Goal: Obtain resource: Download file/media

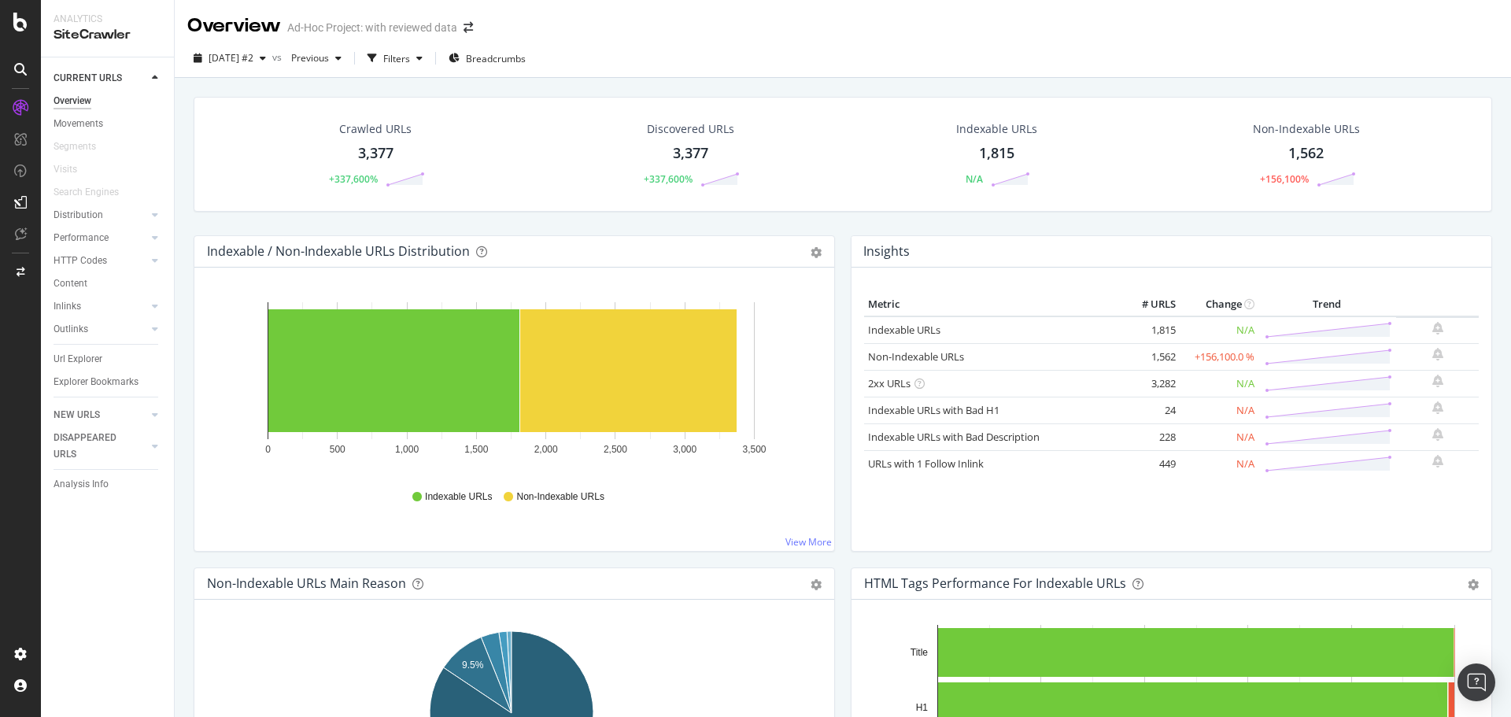
click at [690, 151] on div "3,377" at bounding box center [690, 153] width 35 height 20
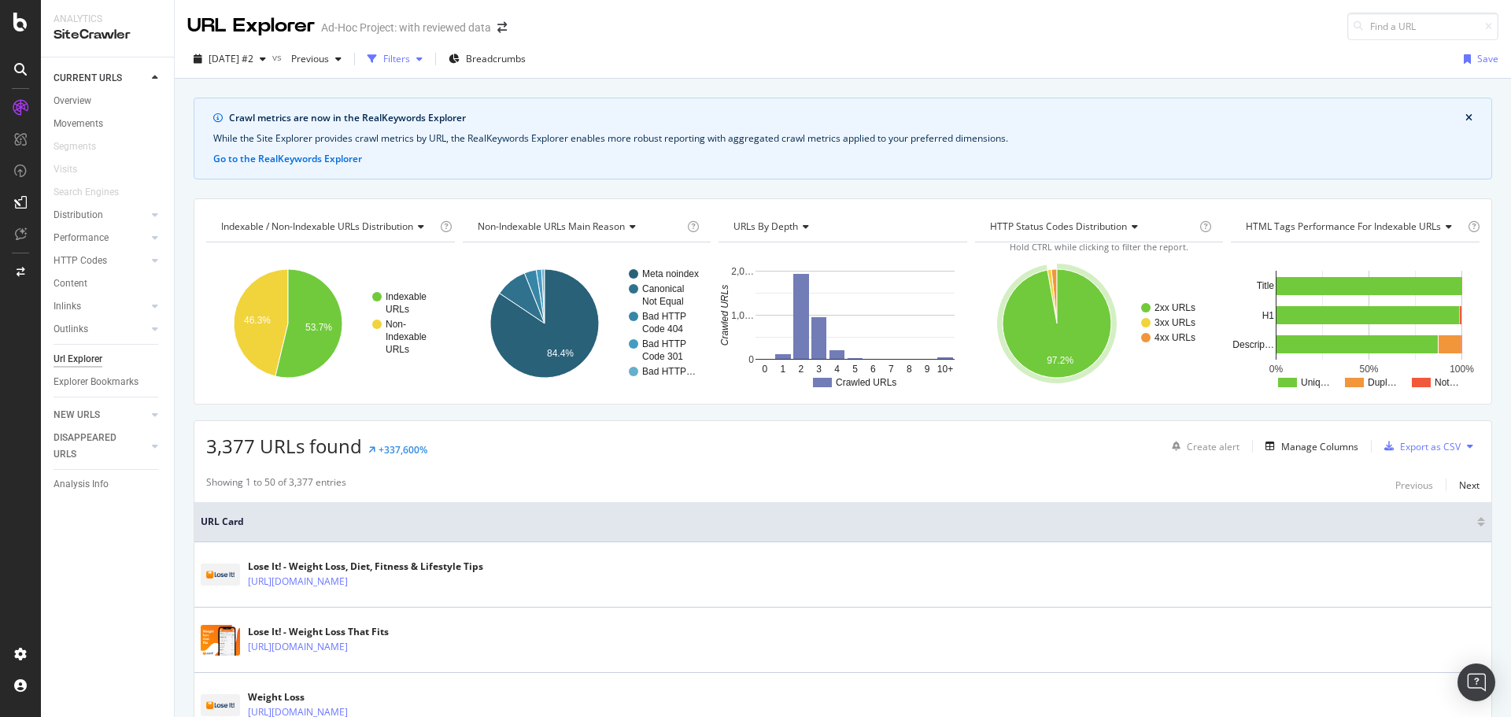
click at [410, 65] on div "Filters" at bounding box center [396, 58] width 27 height 13
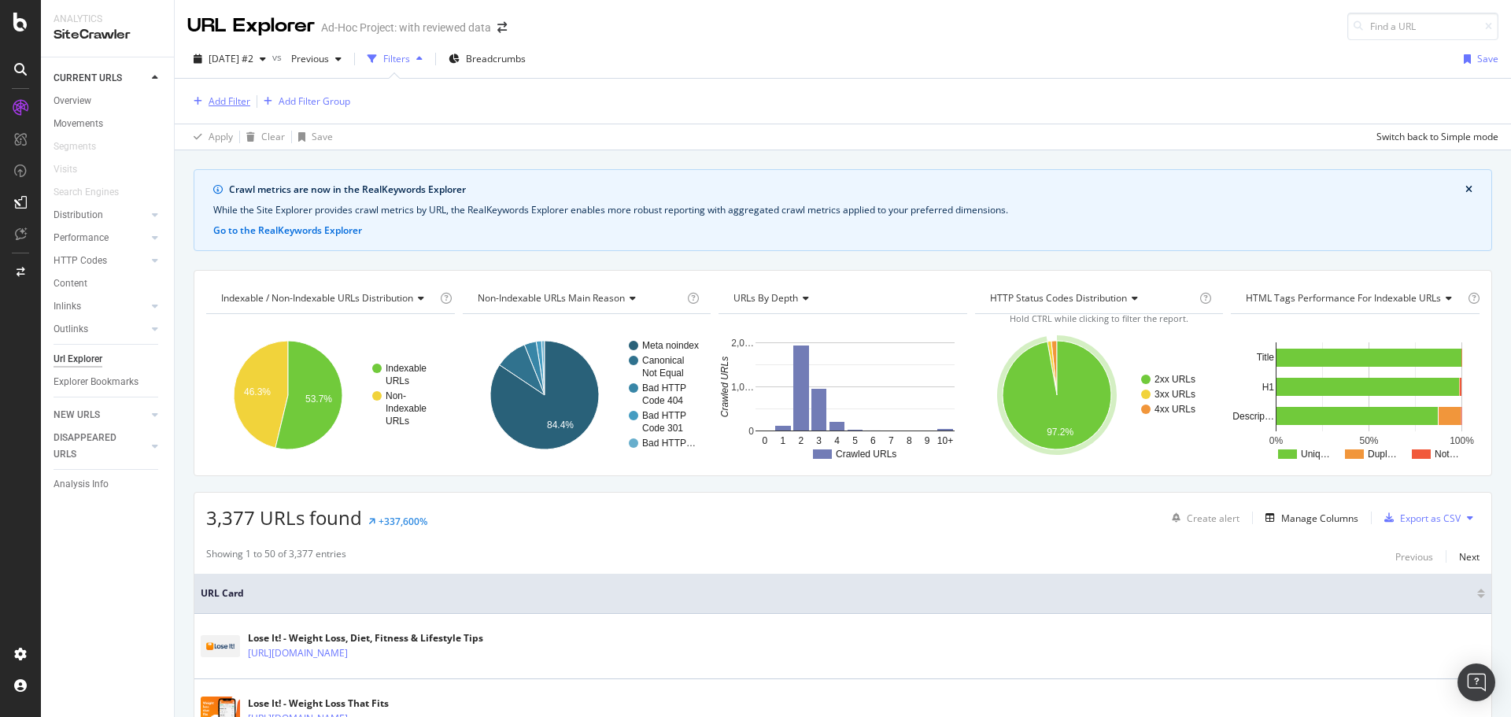
click at [246, 97] on div "Add Filter" at bounding box center [230, 100] width 42 height 13
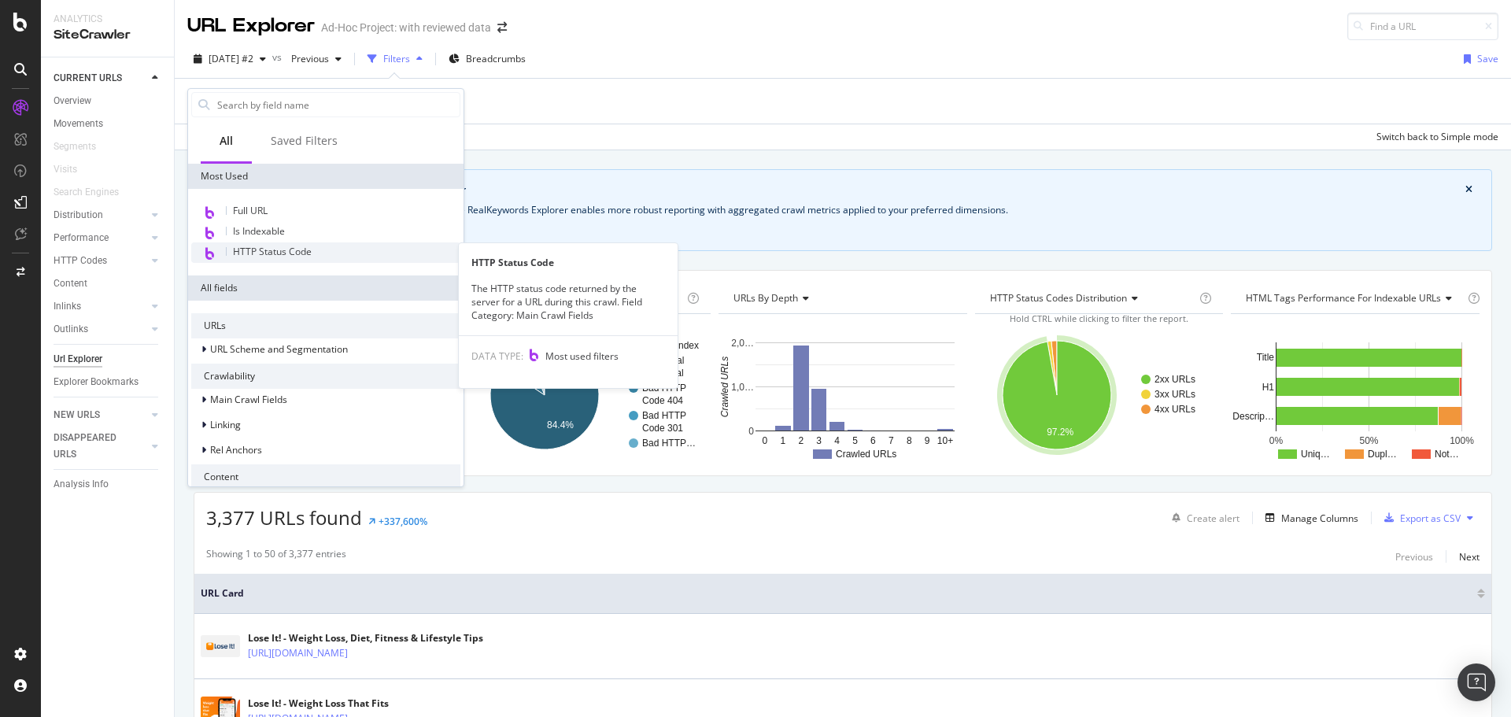
click at [311, 249] on span "HTTP Status Code" at bounding box center [272, 251] width 79 height 13
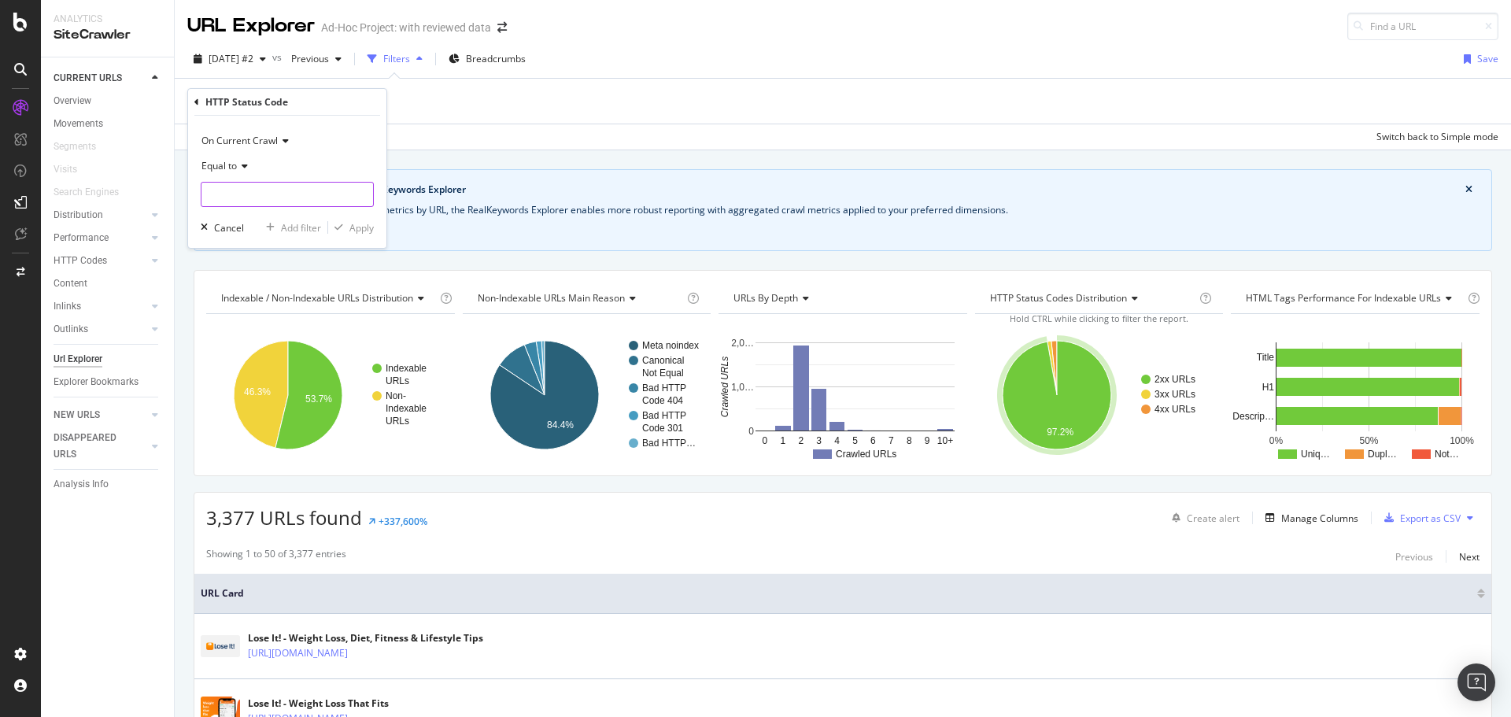
click at [291, 186] on input "number" at bounding box center [287, 194] width 173 height 25
click at [286, 212] on span "200" at bounding box center [263, 215] width 116 height 13
type input "200"
click at [364, 224] on div "Apply" at bounding box center [361, 227] width 24 height 13
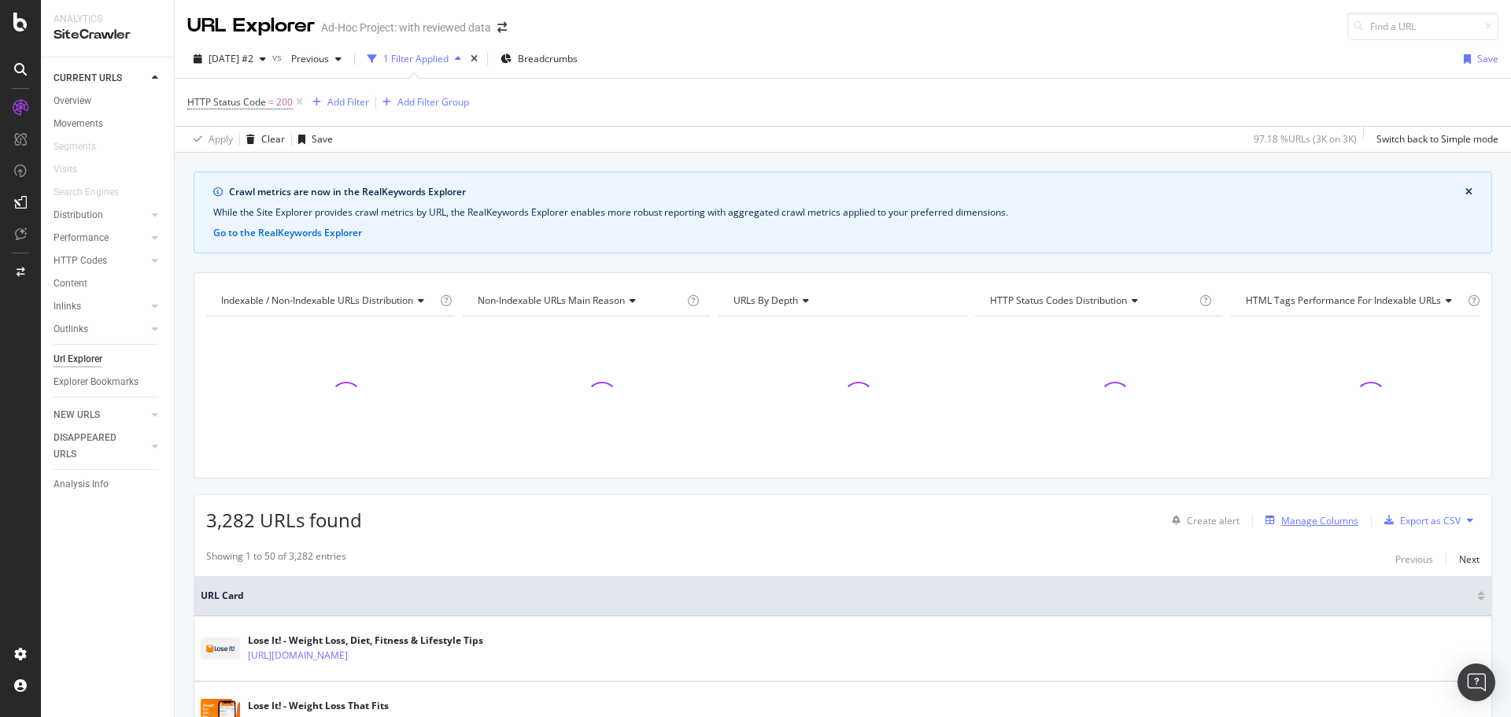
click at [1303, 515] on div "Manage Columns" at bounding box center [1319, 520] width 77 height 13
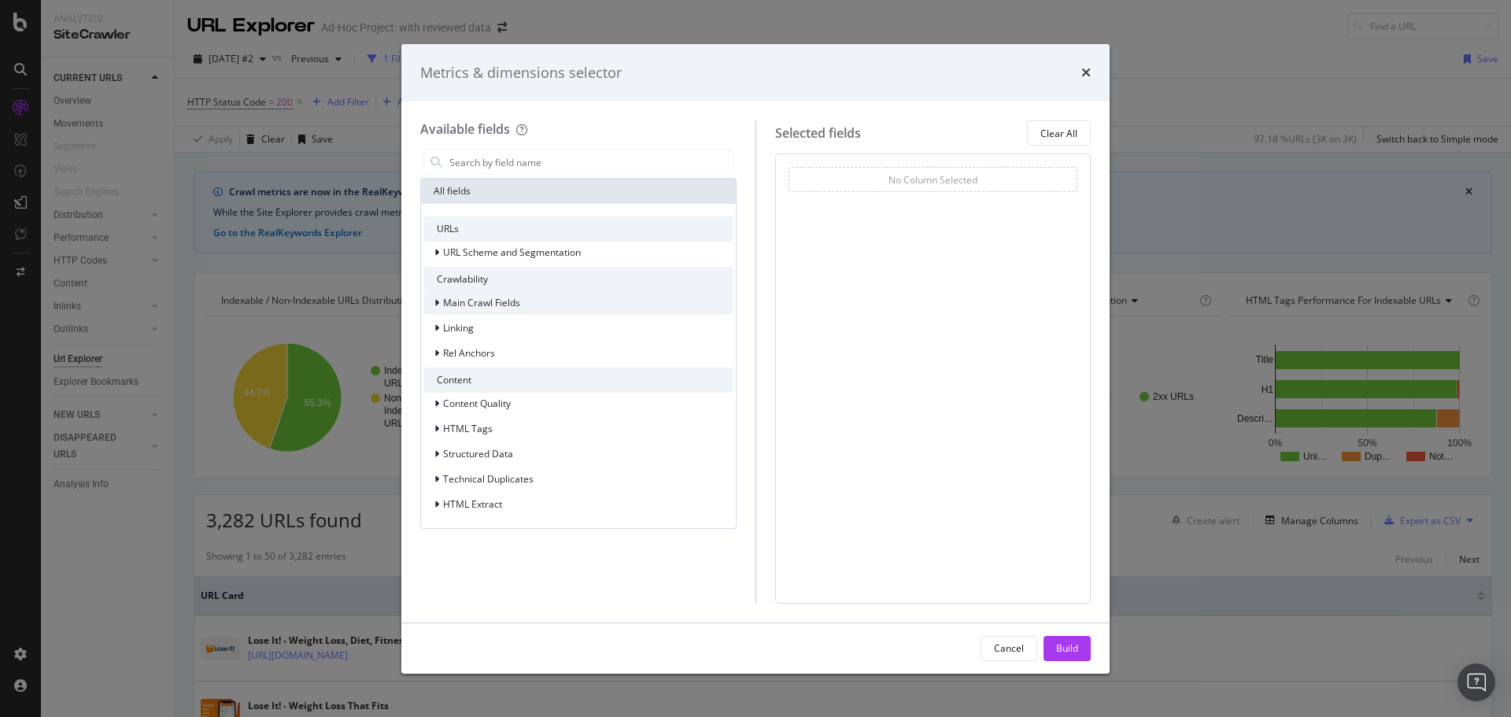
click at [493, 305] on span "Main Crawl Fields" at bounding box center [481, 302] width 77 height 13
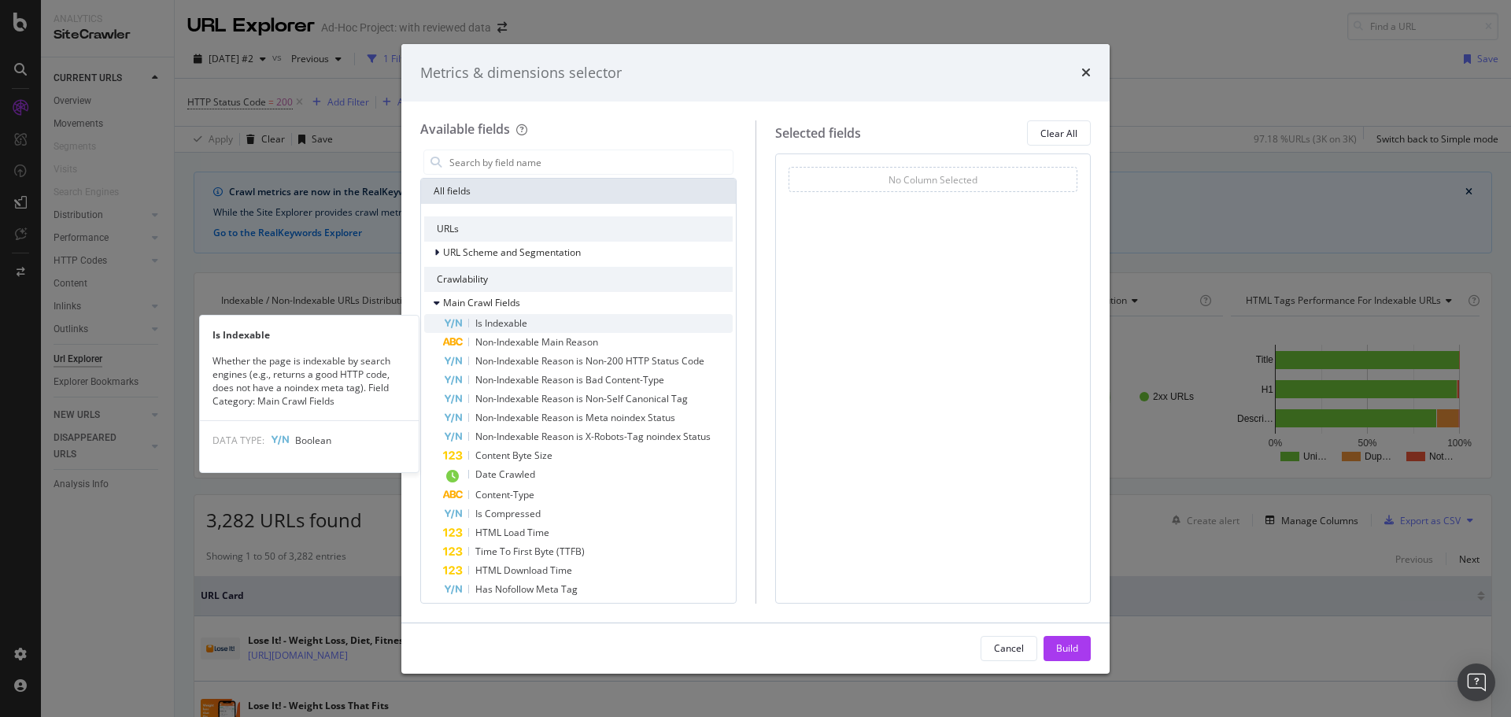
click at [500, 319] on span "Is Indexable" at bounding box center [501, 322] width 52 height 13
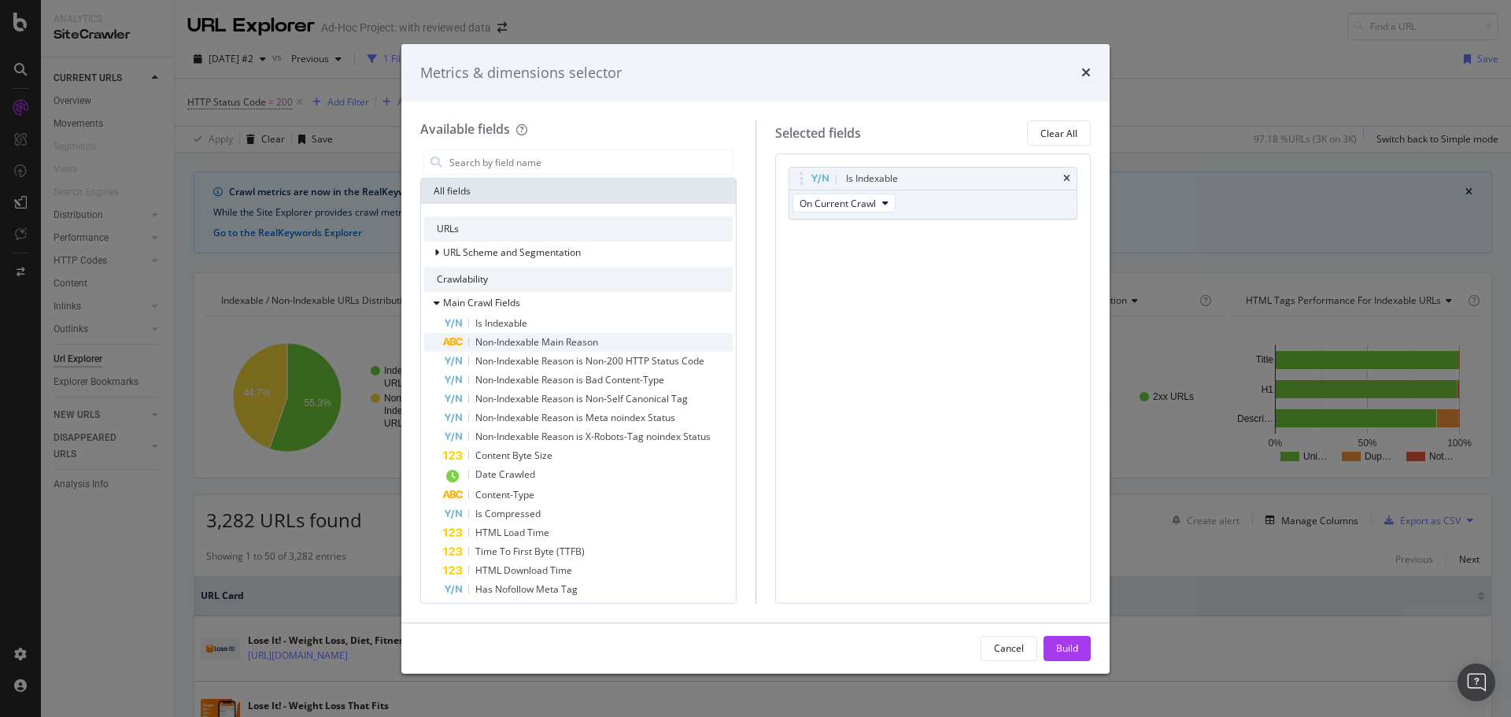
click at [532, 342] on span "Non-Indexable Main Reason" at bounding box center [536, 341] width 123 height 13
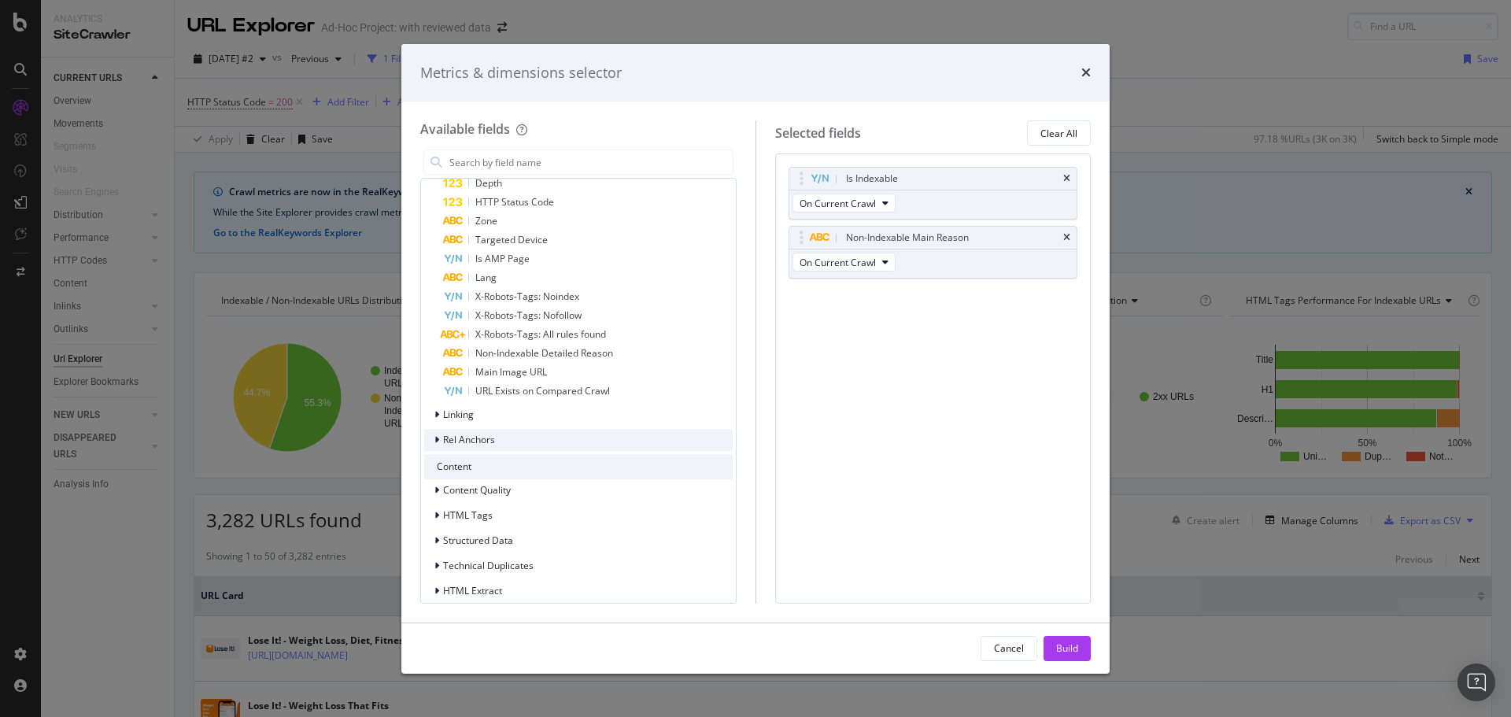
scroll to position [456, 0]
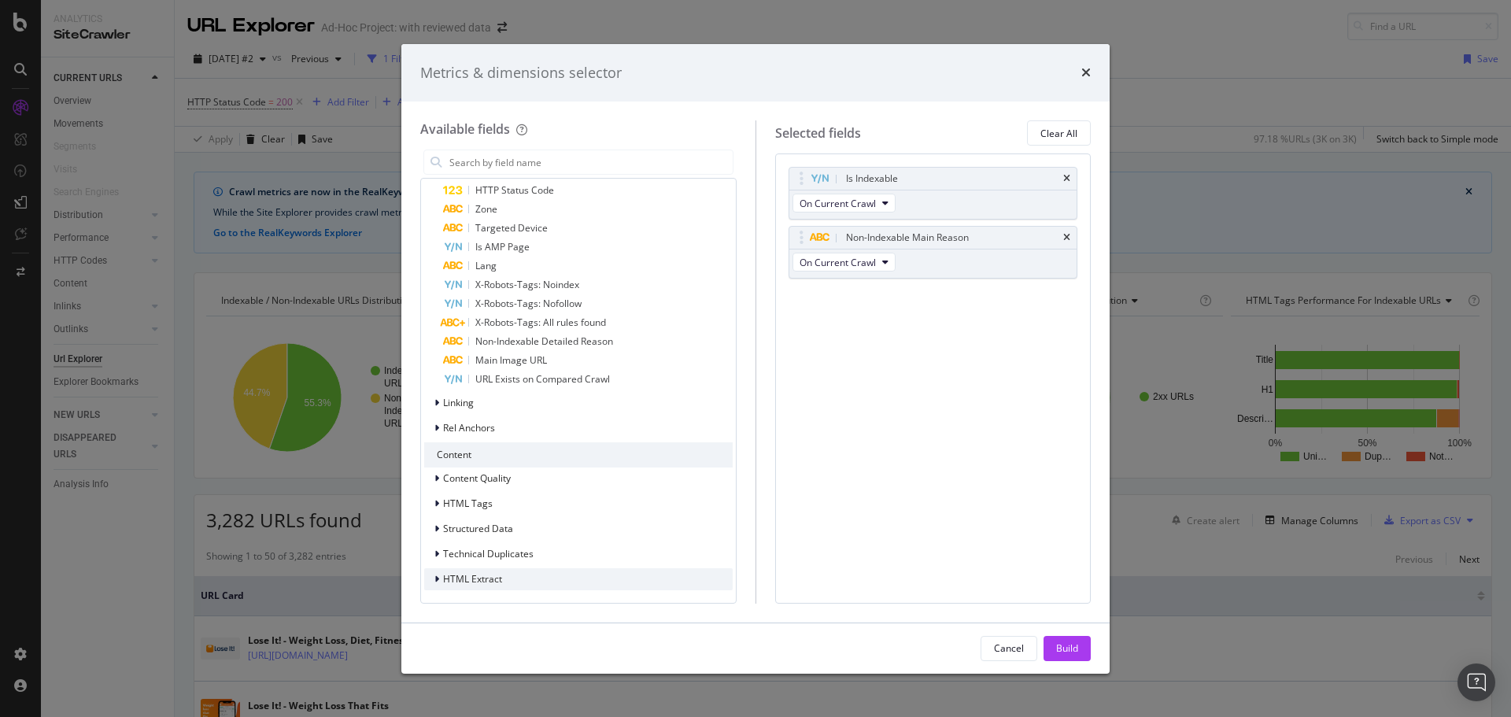
click at [522, 574] on div "HTML Extract" at bounding box center [578, 579] width 308 height 22
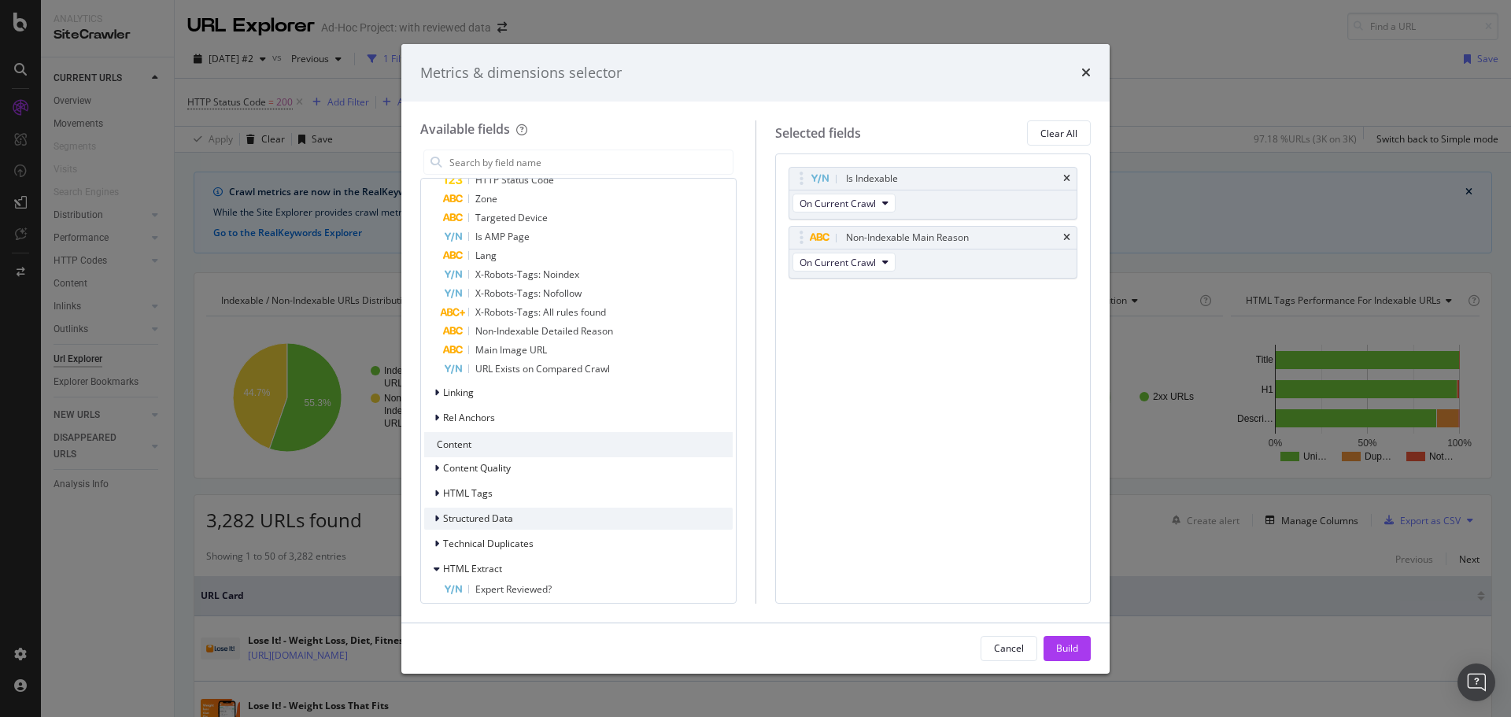
scroll to position [475, 0]
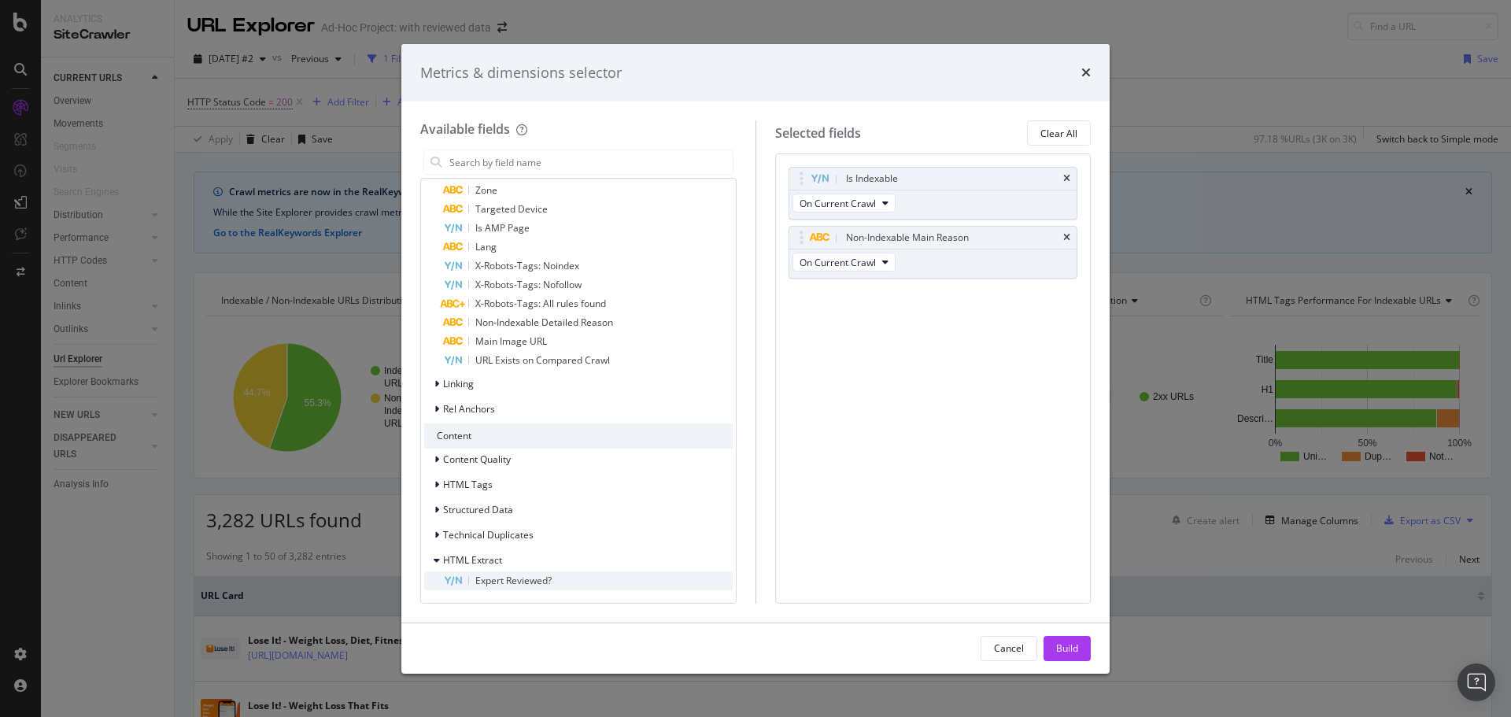
click at [550, 577] on span "Expert Reviewed?" at bounding box center [513, 580] width 76 height 13
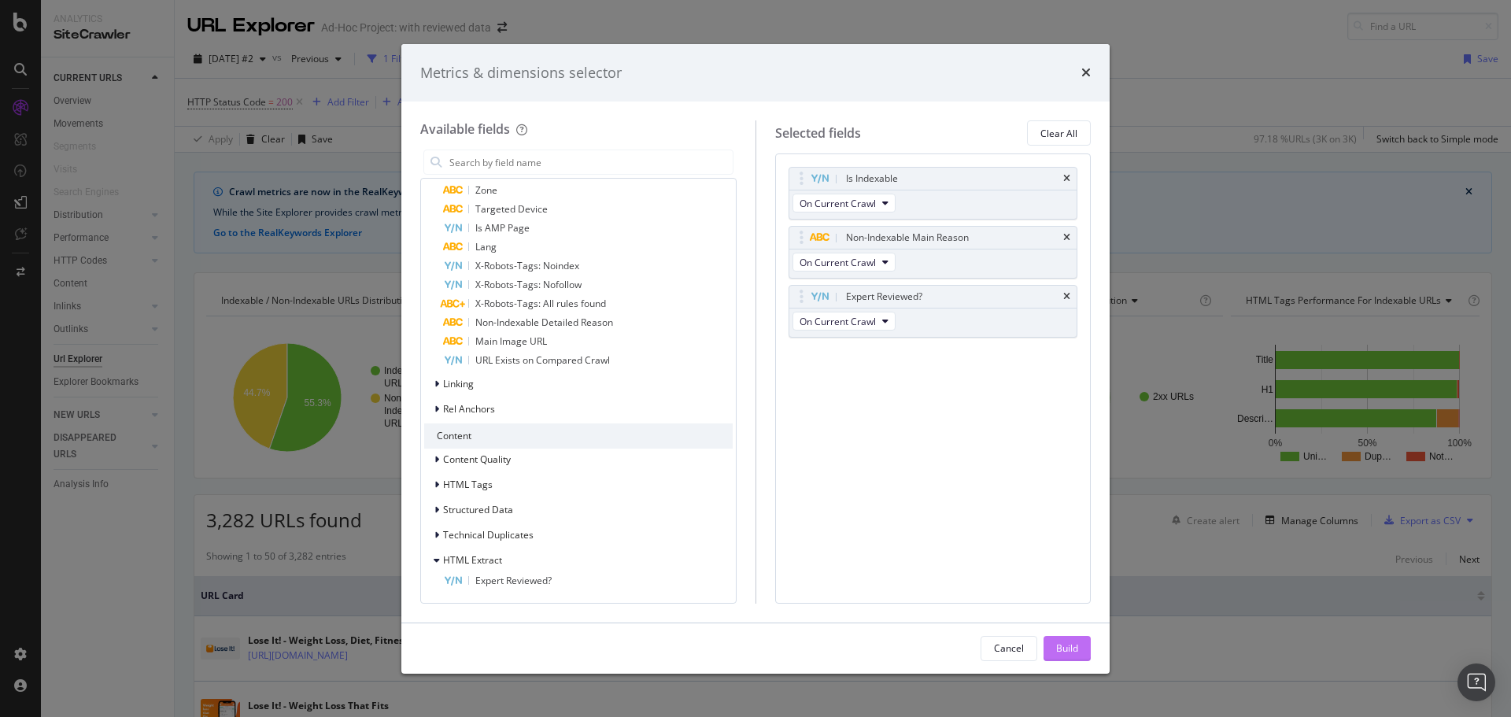
click at [1058, 644] on div "Build" at bounding box center [1067, 647] width 22 height 13
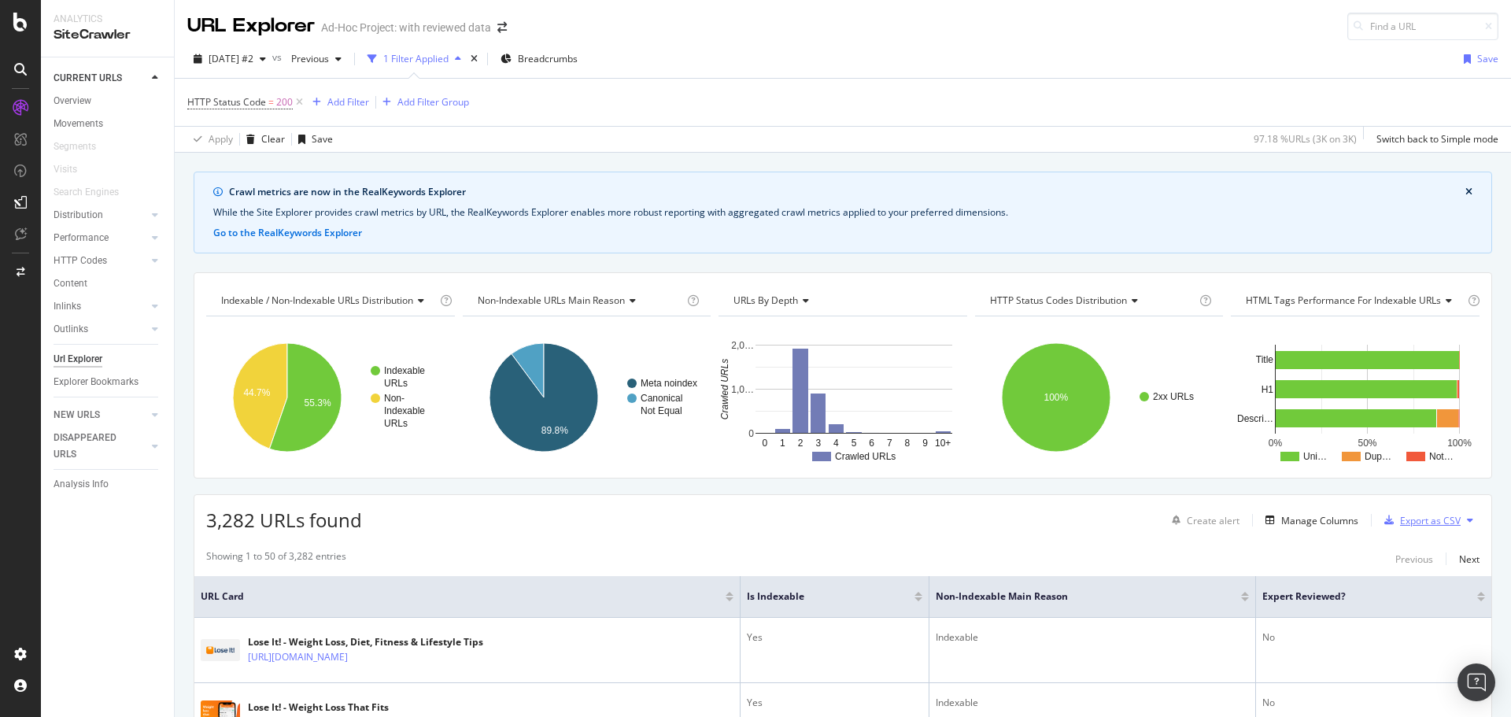
click at [1428, 522] on div "Export as CSV" at bounding box center [1430, 520] width 61 height 13
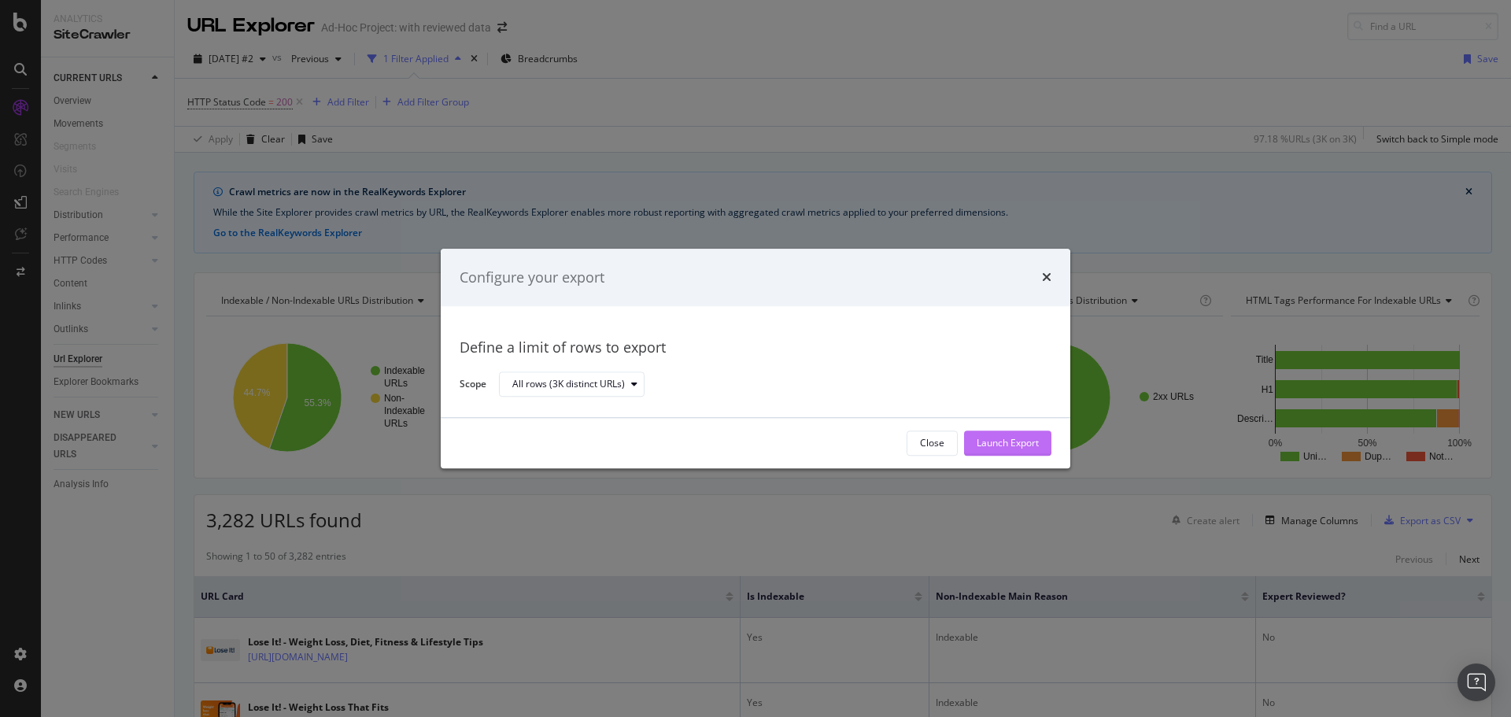
click at [1013, 438] on div "Launch Export" at bounding box center [1008, 443] width 62 height 13
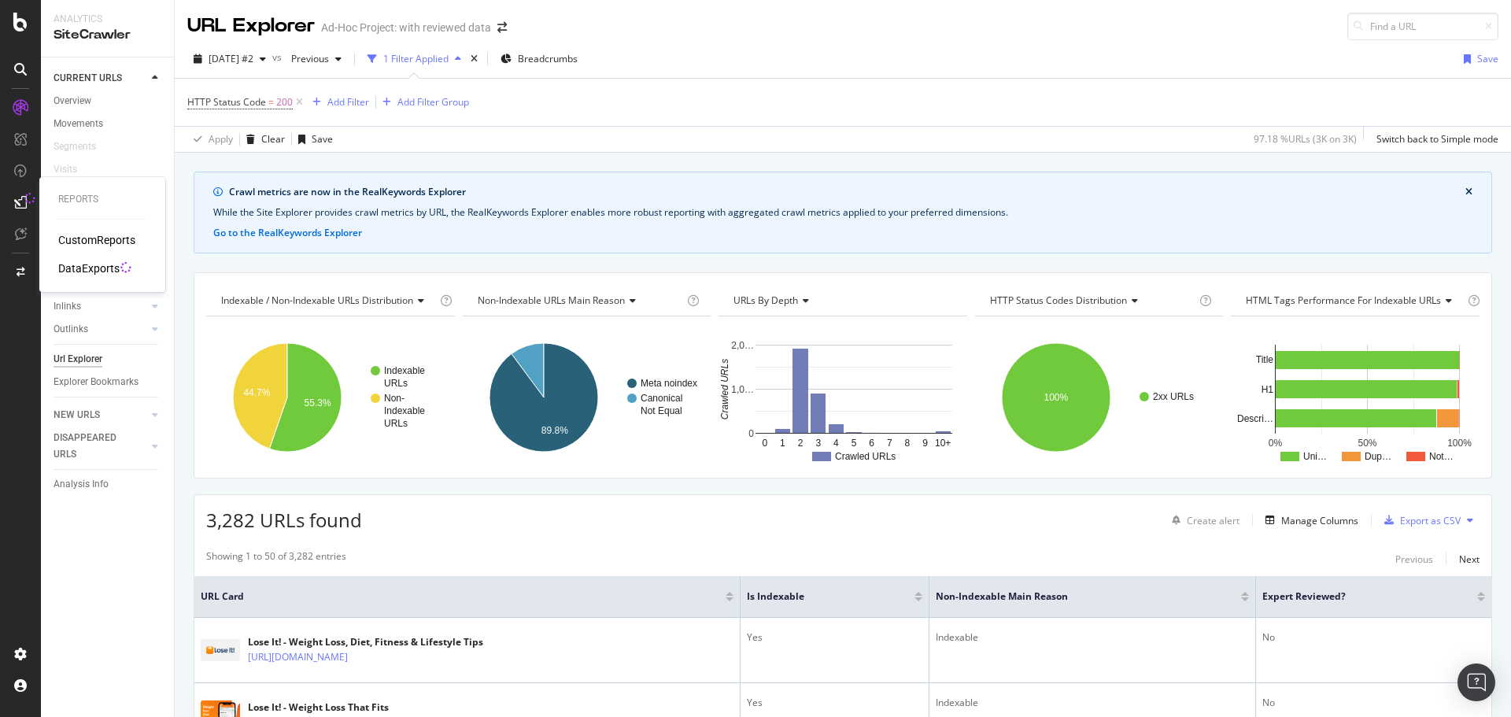
click at [108, 267] on div "DataExports" at bounding box center [88, 268] width 61 height 16
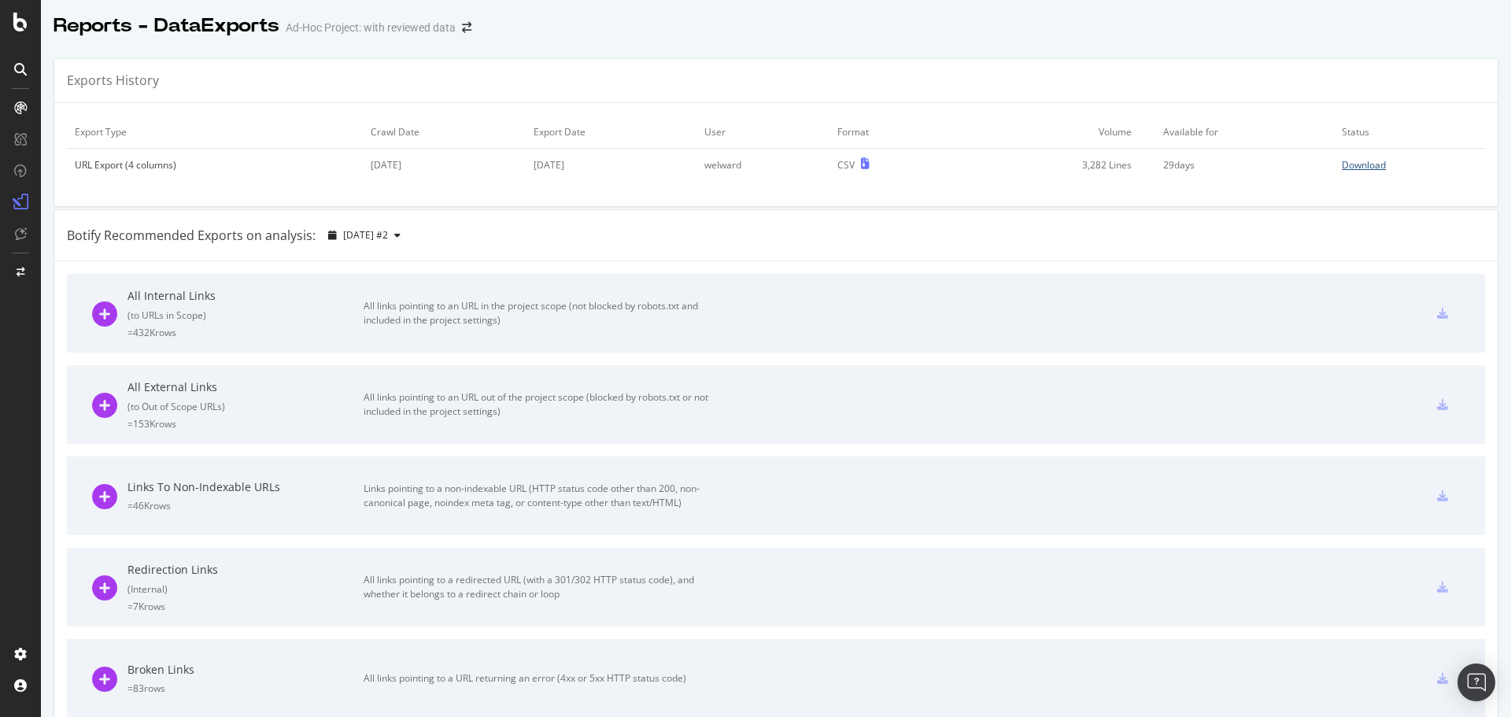
click at [1344, 166] on div "Download" at bounding box center [1364, 164] width 44 height 13
click at [12, 28] on div at bounding box center [21, 22] width 38 height 19
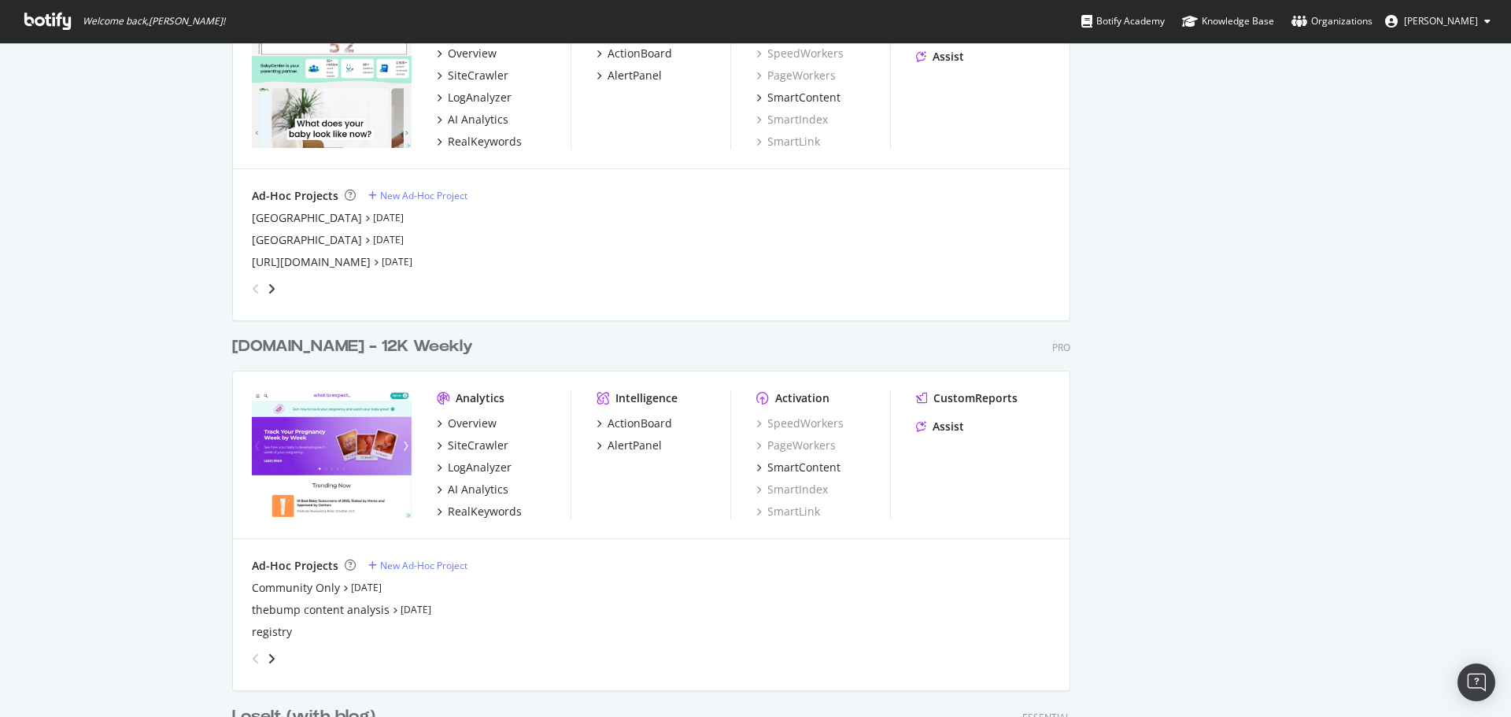
scroll to position [2912, 0]
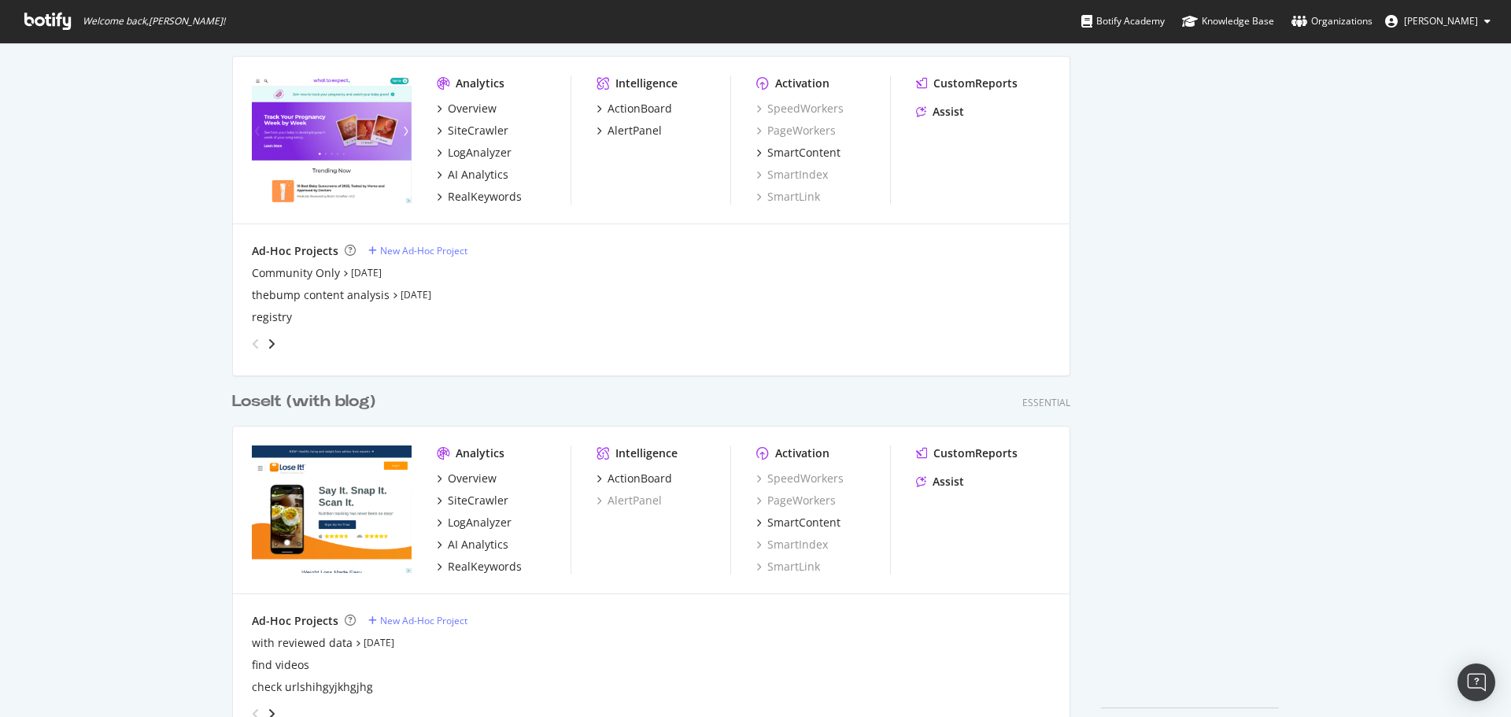
click at [344, 399] on div "LoseIt (with blog)" at bounding box center [303, 401] width 143 height 23
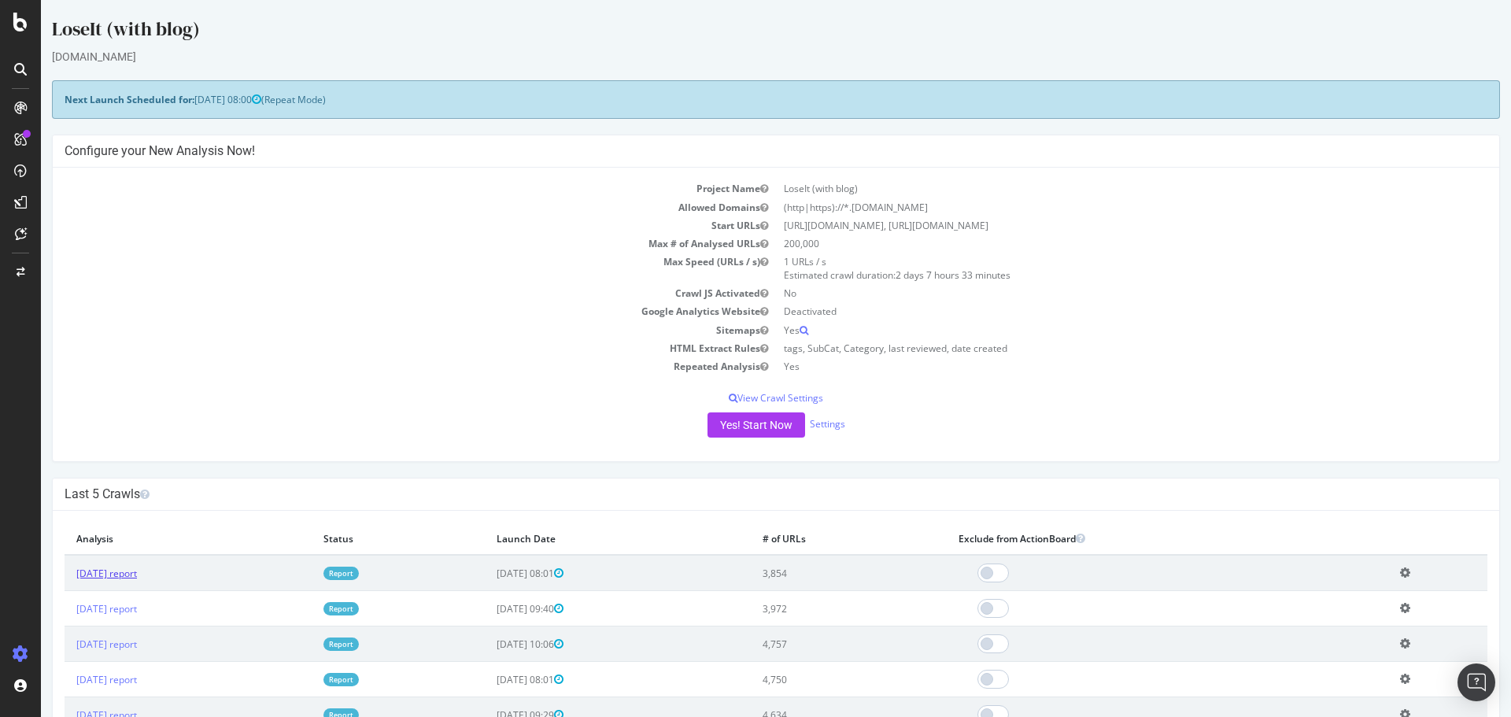
click at [137, 578] on link "[DATE] report" at bounding box center [106, 573] width 61 height 13
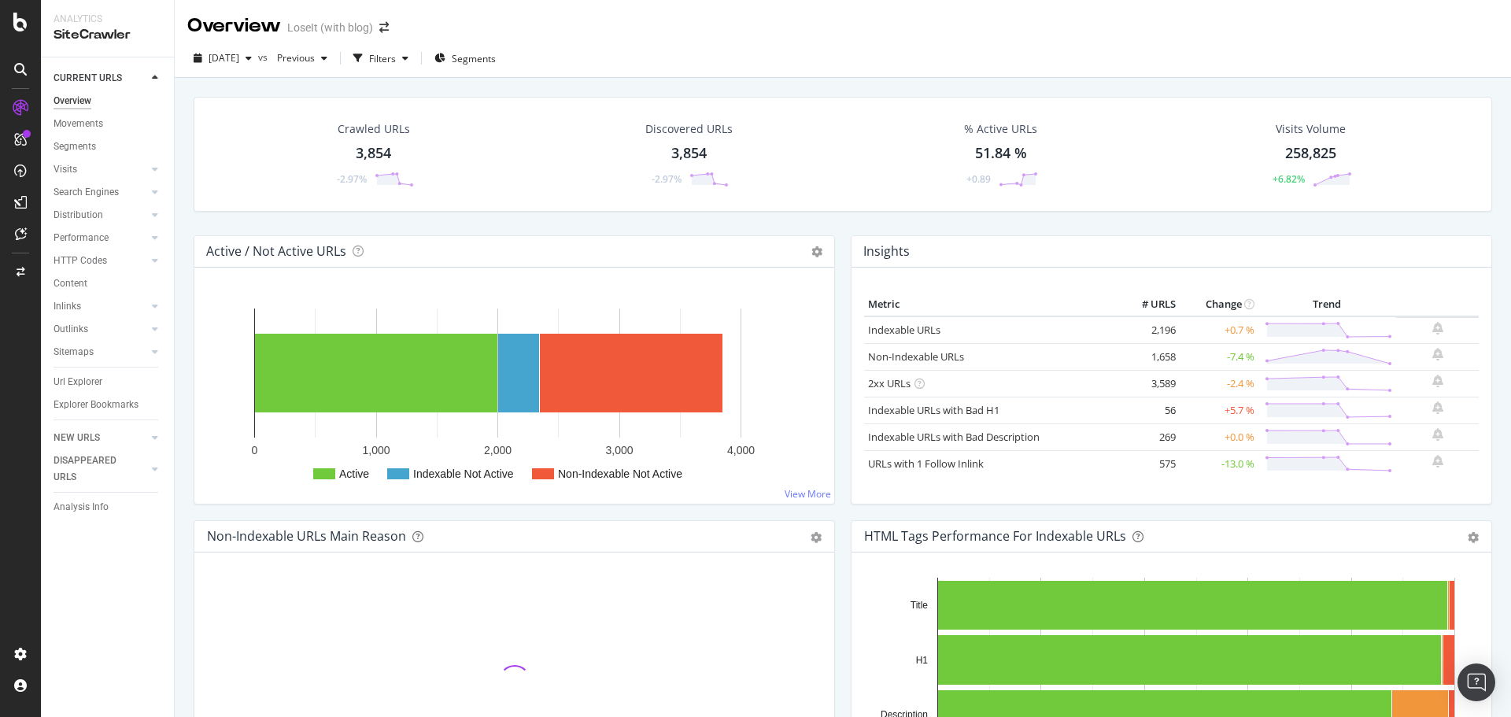
click at [695, 148] on div "3,854" at bounding box center [688, 153] width 35 height 20
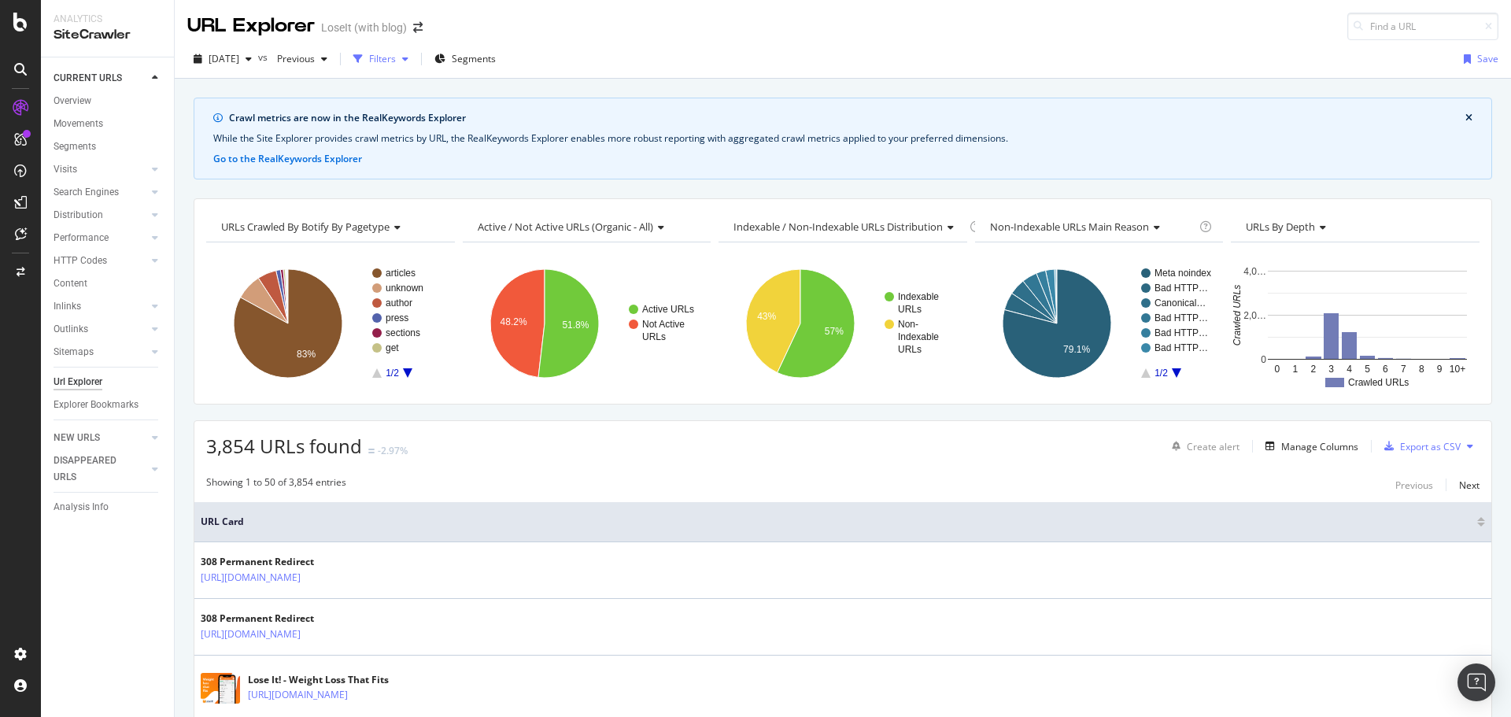
click at [396, 61] on div "Filters" at bounding box center [382, 58] width 27 height 13
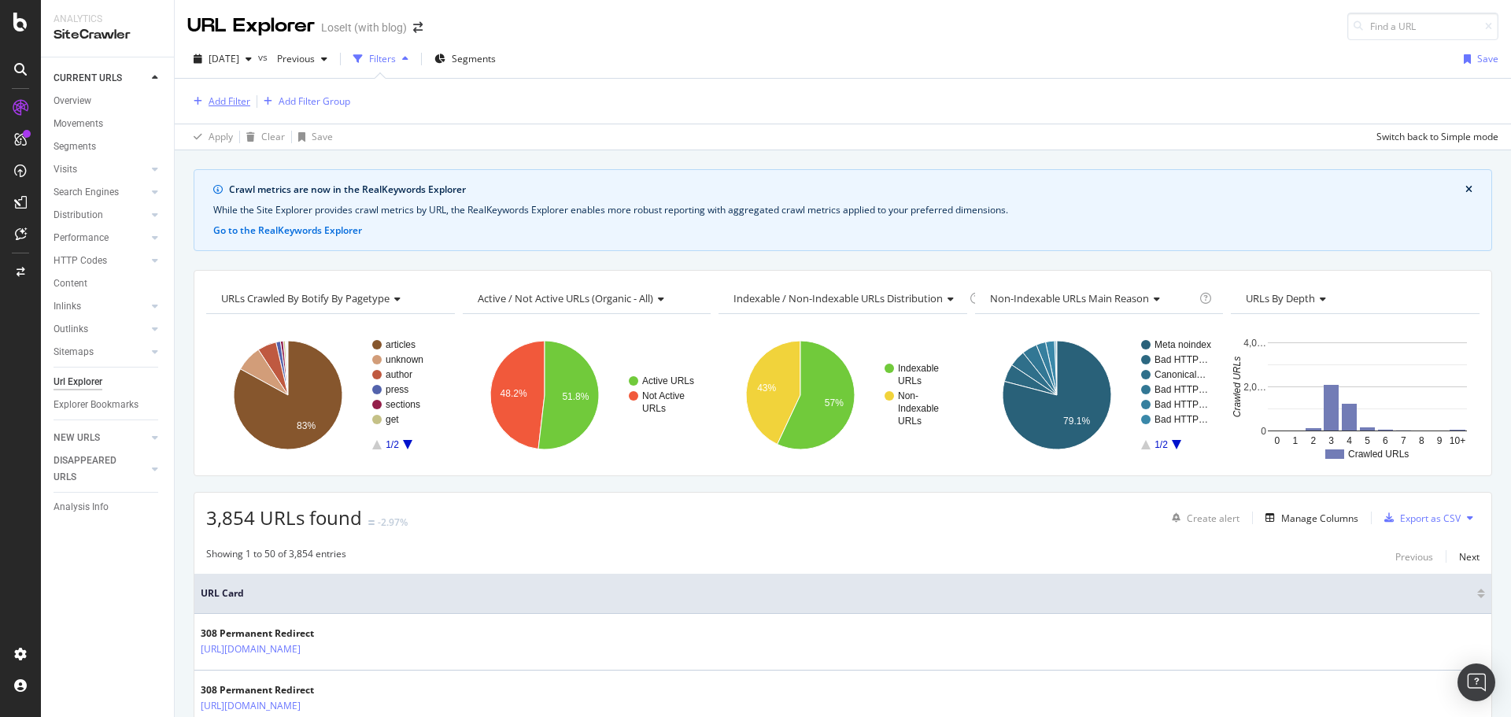
click at [238, 103] on div "Add Filter" at bounding box center [230, 100] width 42 height 13
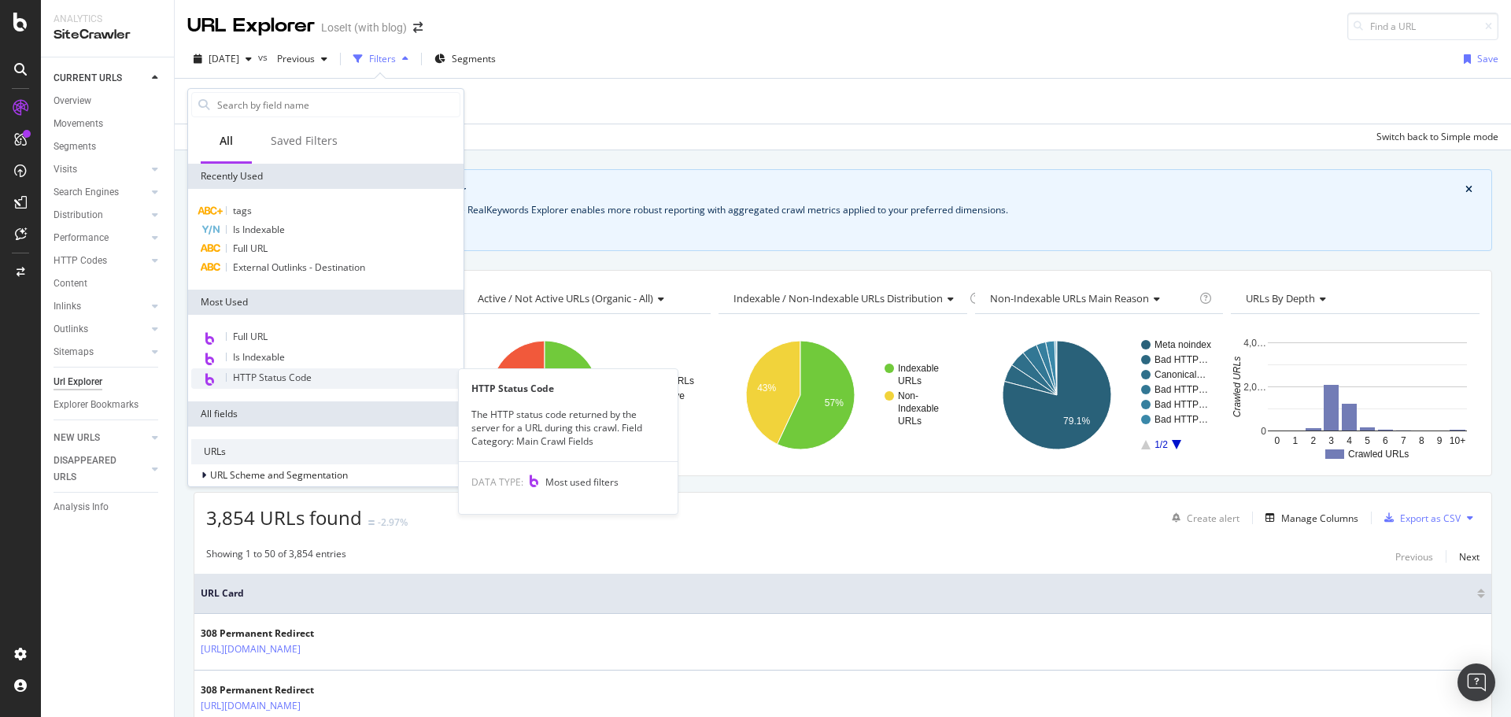
click at [280, 375] on span "HTTP Status Code" at bounding box center [272, 377] width 79 height 13
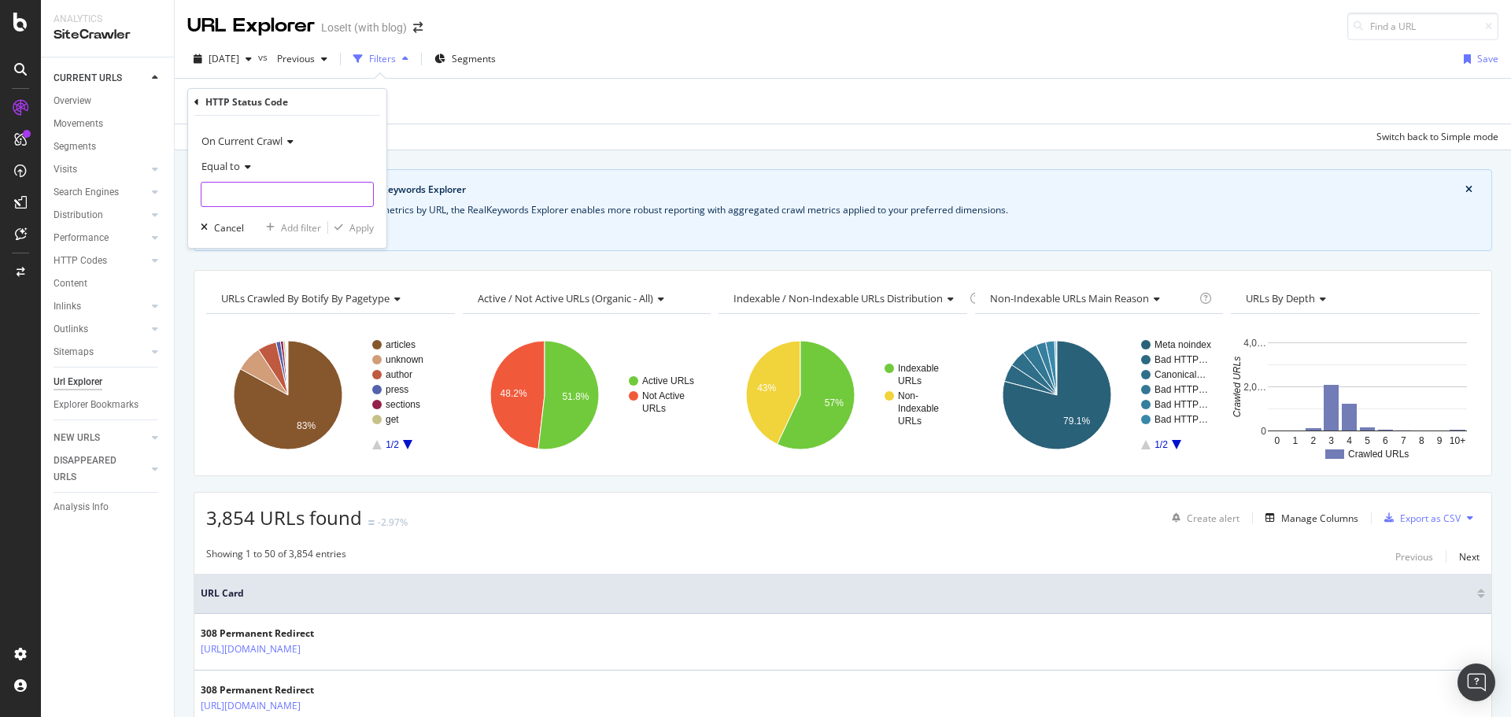
click at [268, 207] on div at bounding box center [287, 194] width 173 height 25
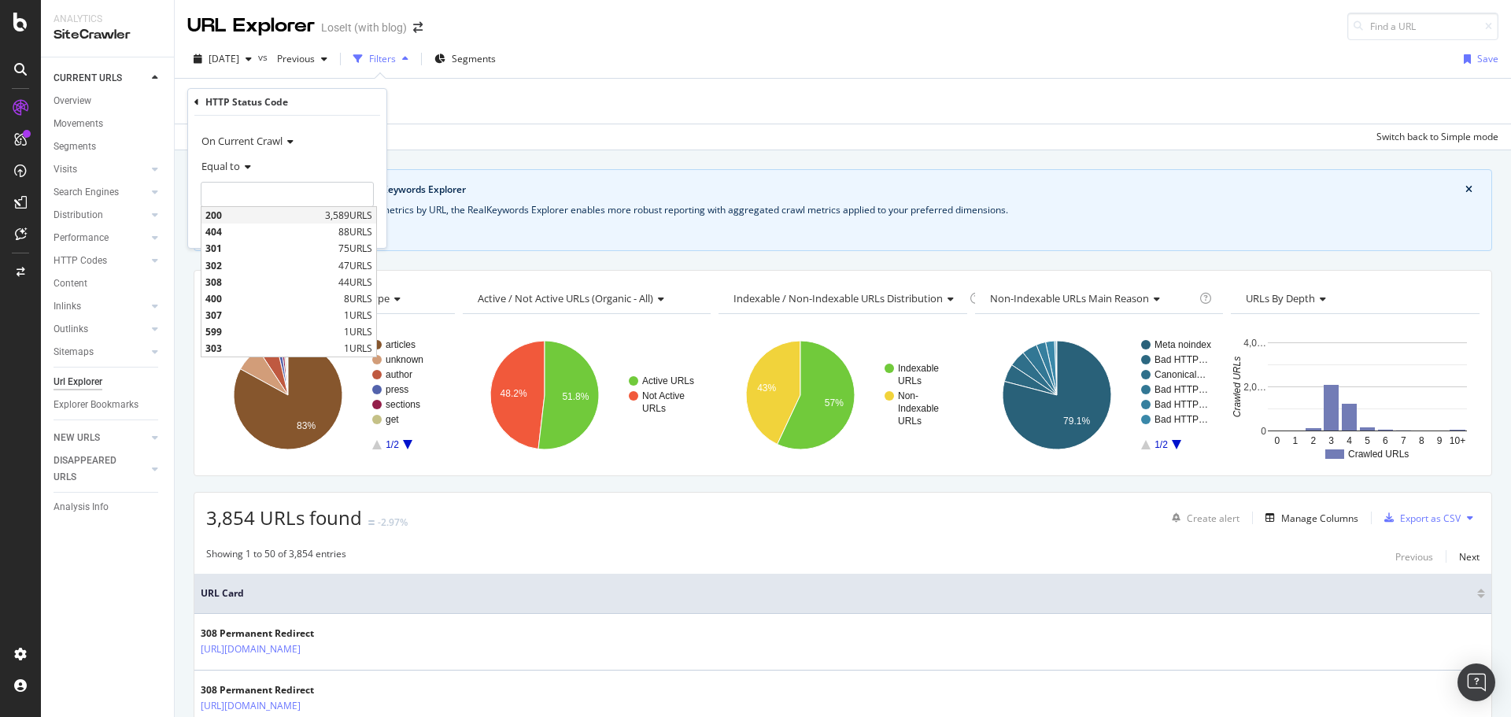
click at [262, 218] on span "200" at bounding box center [263, 215] width 116 height 13
type input "200"
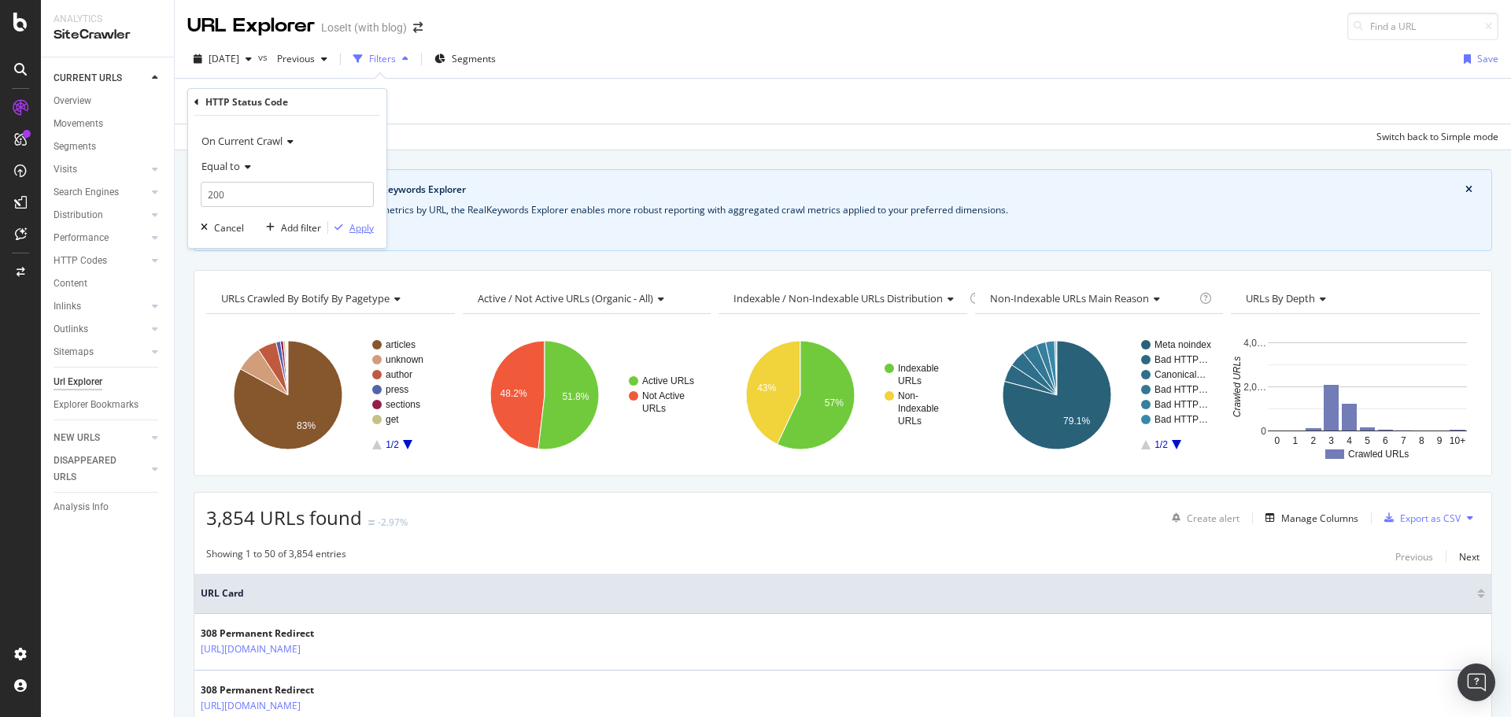
drag, startPoint x: 356, startPoint y: 224, endPoint x: 552, endPoint y: 266, distance: 200.3
click at [356, 225] on div "Apply" at bounding box center [361, 227] width 24 height 13
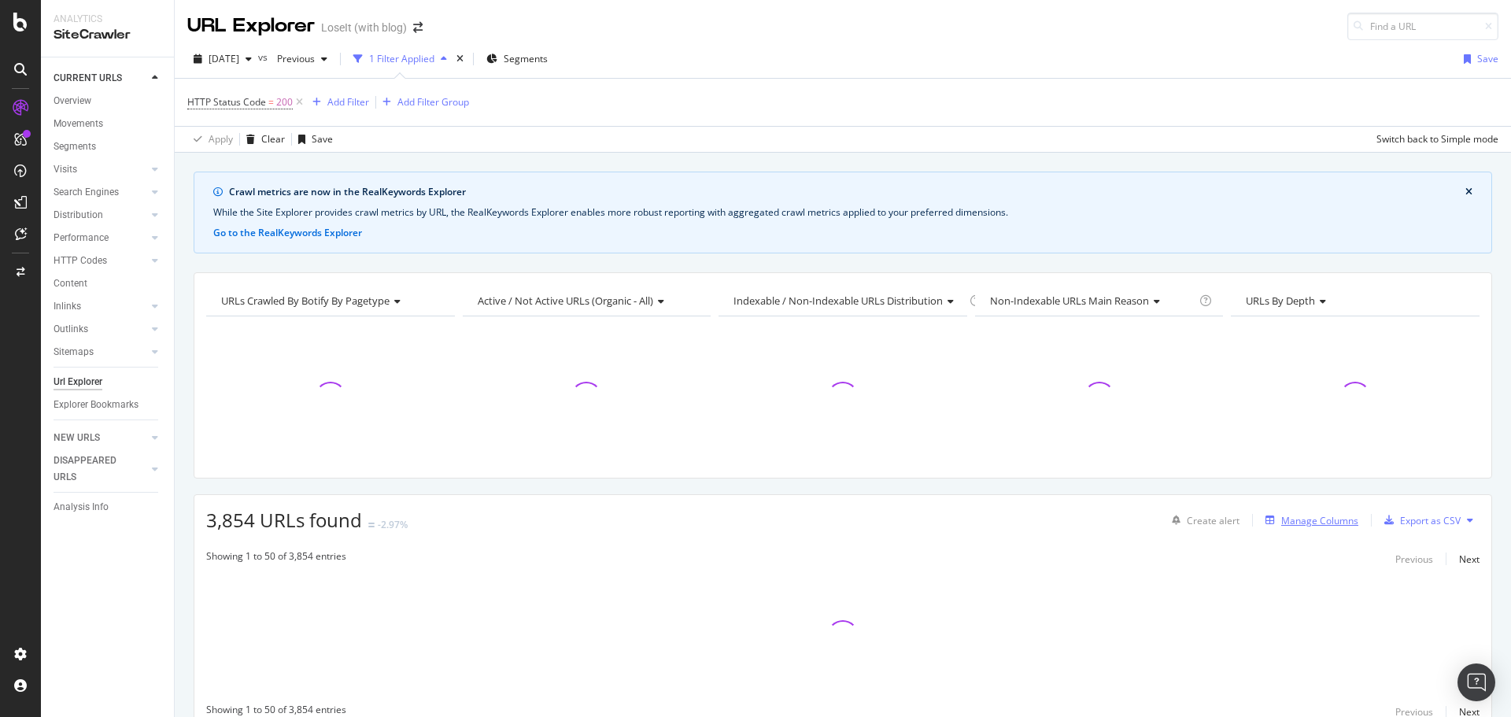
click at [1324, 519] on div "Manage Columns" at bounding box center [1319, 520] width 77 height 13
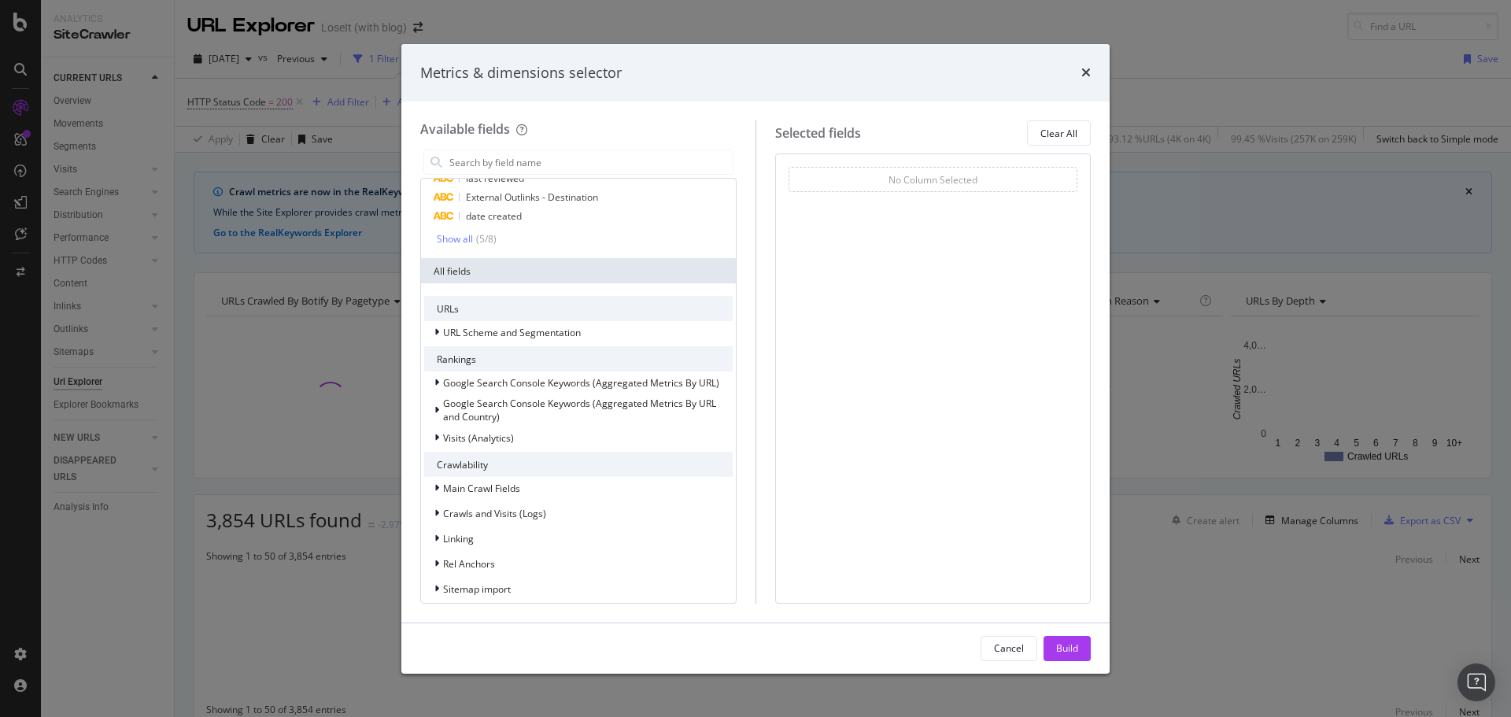
scroll to position [236, 0]
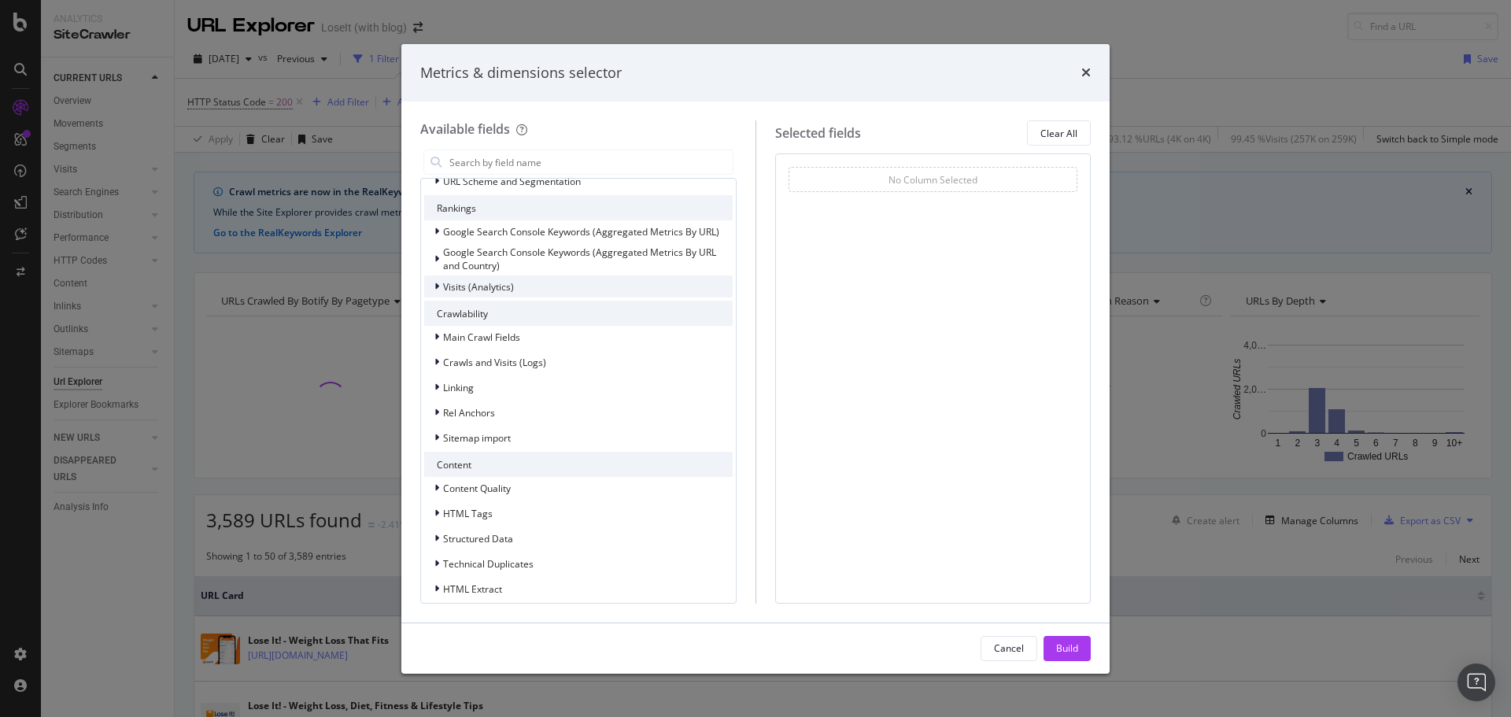
click at [517, 285] on div "Visits (Analytics)" at bounding box center [578, 286] width 308 height 22
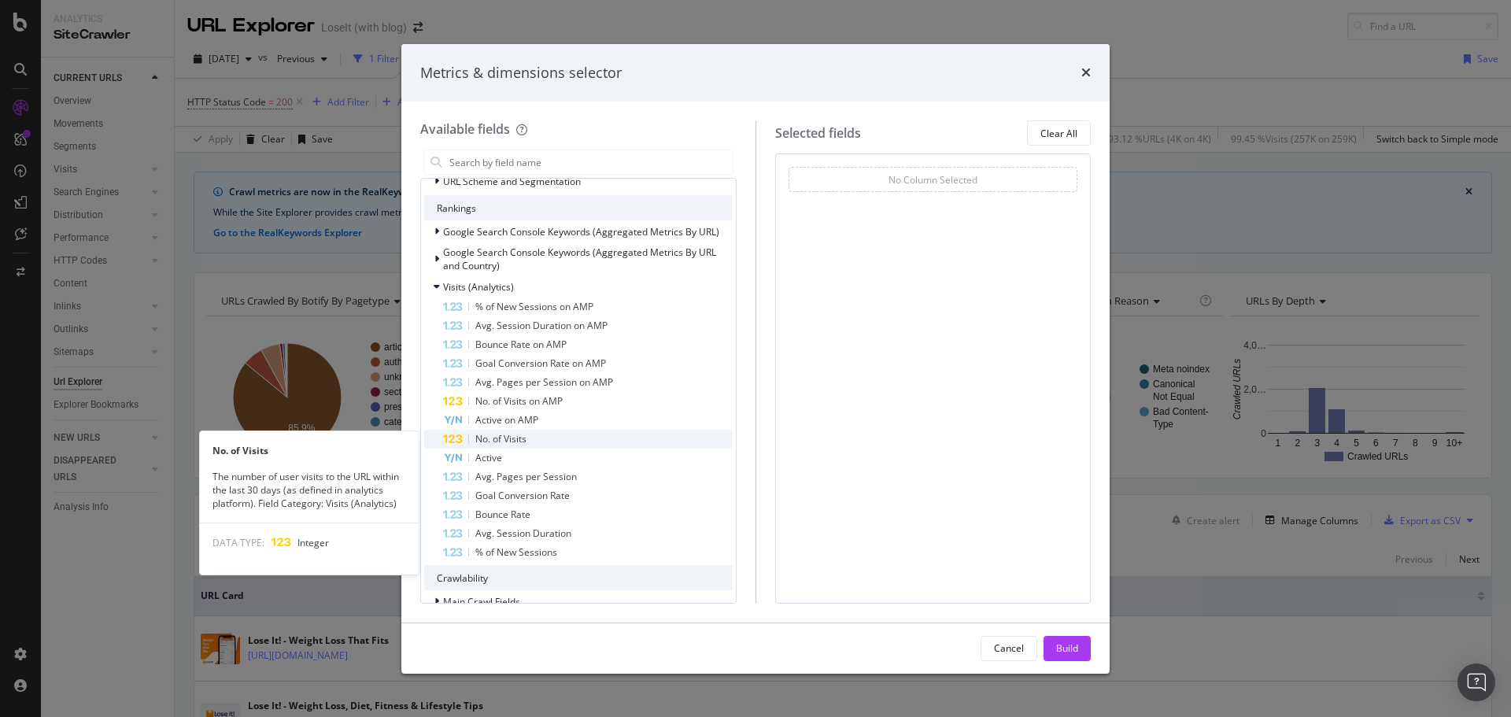
click at [523, 433] on span "No. of Visits" at bounding box center [500, 438] width 51 height 13
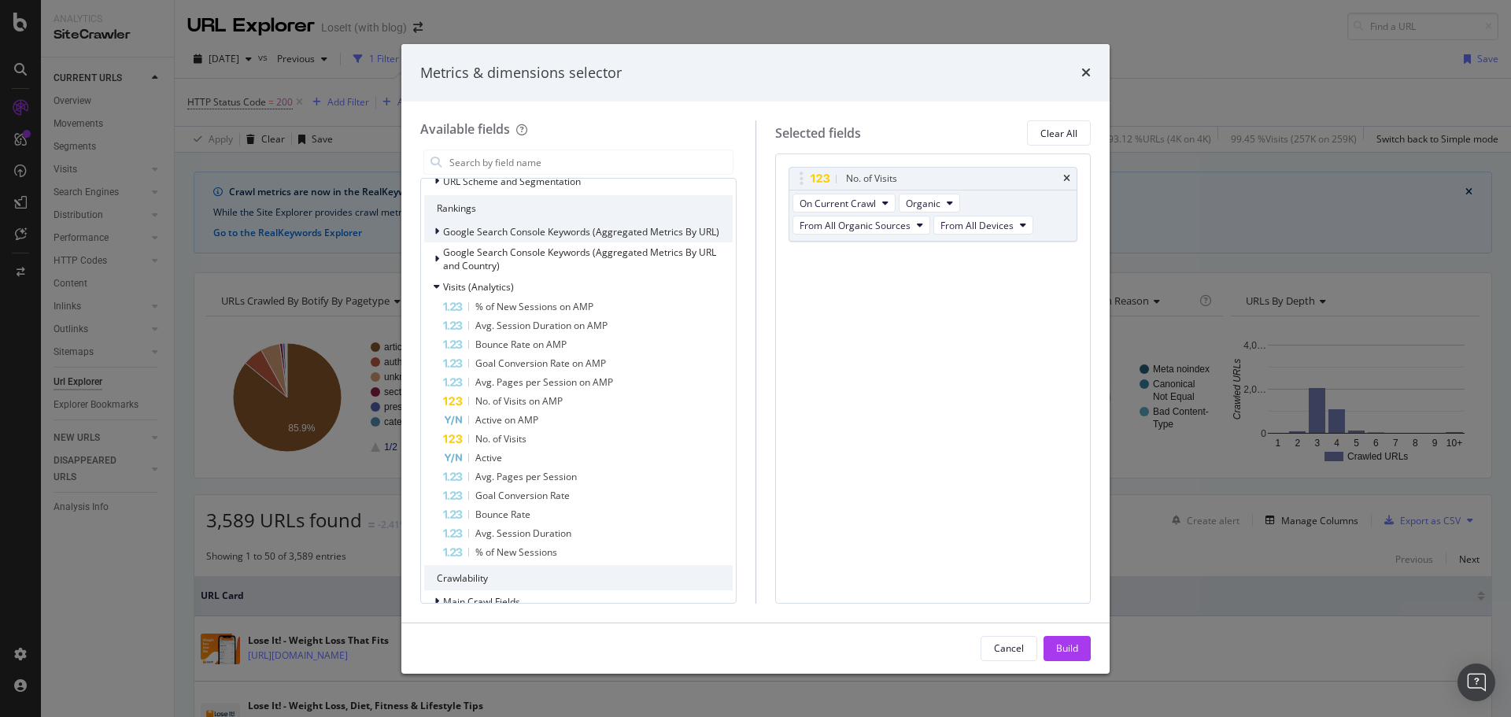
click at [517, 228] on span "Google Search Console Keywords (Aggregated Metrics By URL)" at bounding box center [581, 231] width 276 height 13
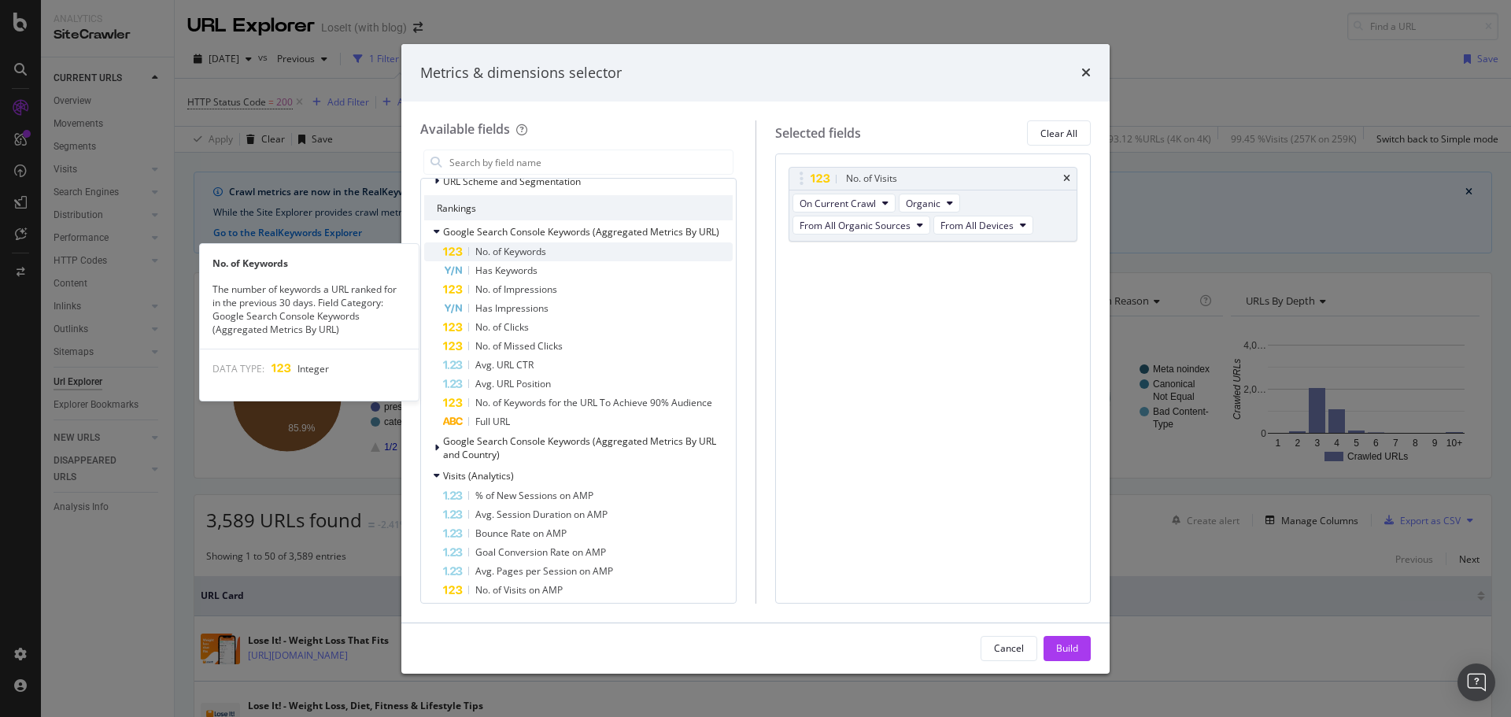
click at [530, 255] on span "No. of Keywords" at bounding box center [510, 251] width 71 height 13
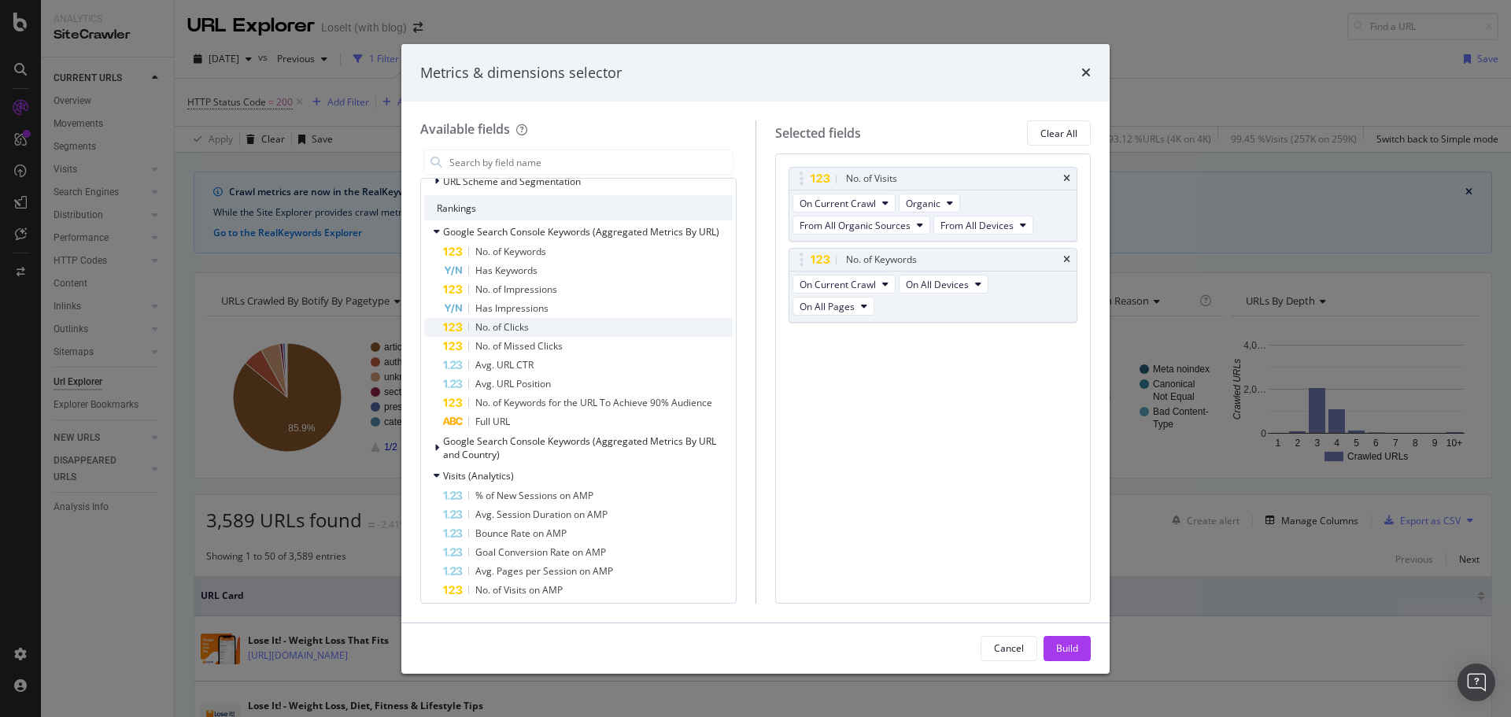
click at [525, 323] on span "No. of Clicks" at bounding box center [502, 326] width 54 height 13
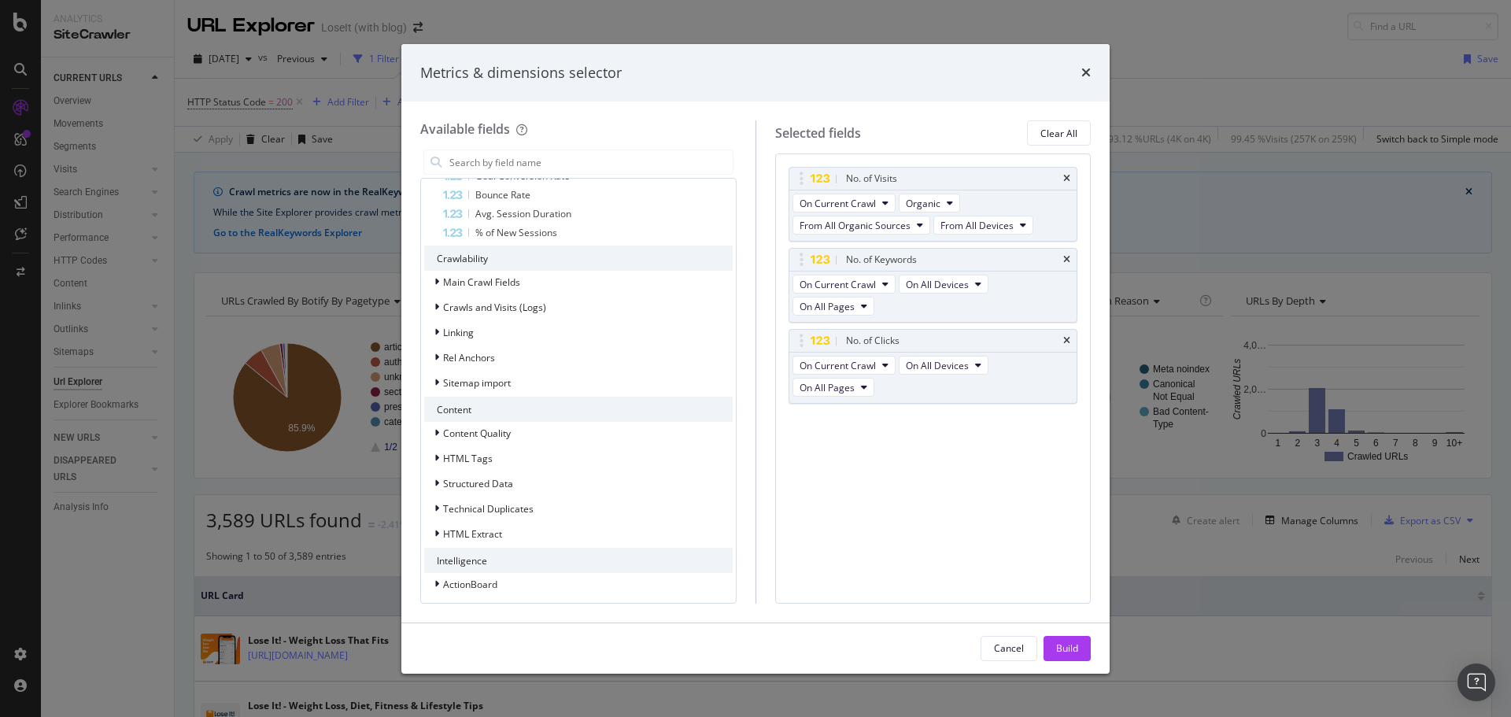
scroll to position [749, 0]
click at [541, 523] on div "HTML Extract" at bounding box center [578, 529] width 308 height 22
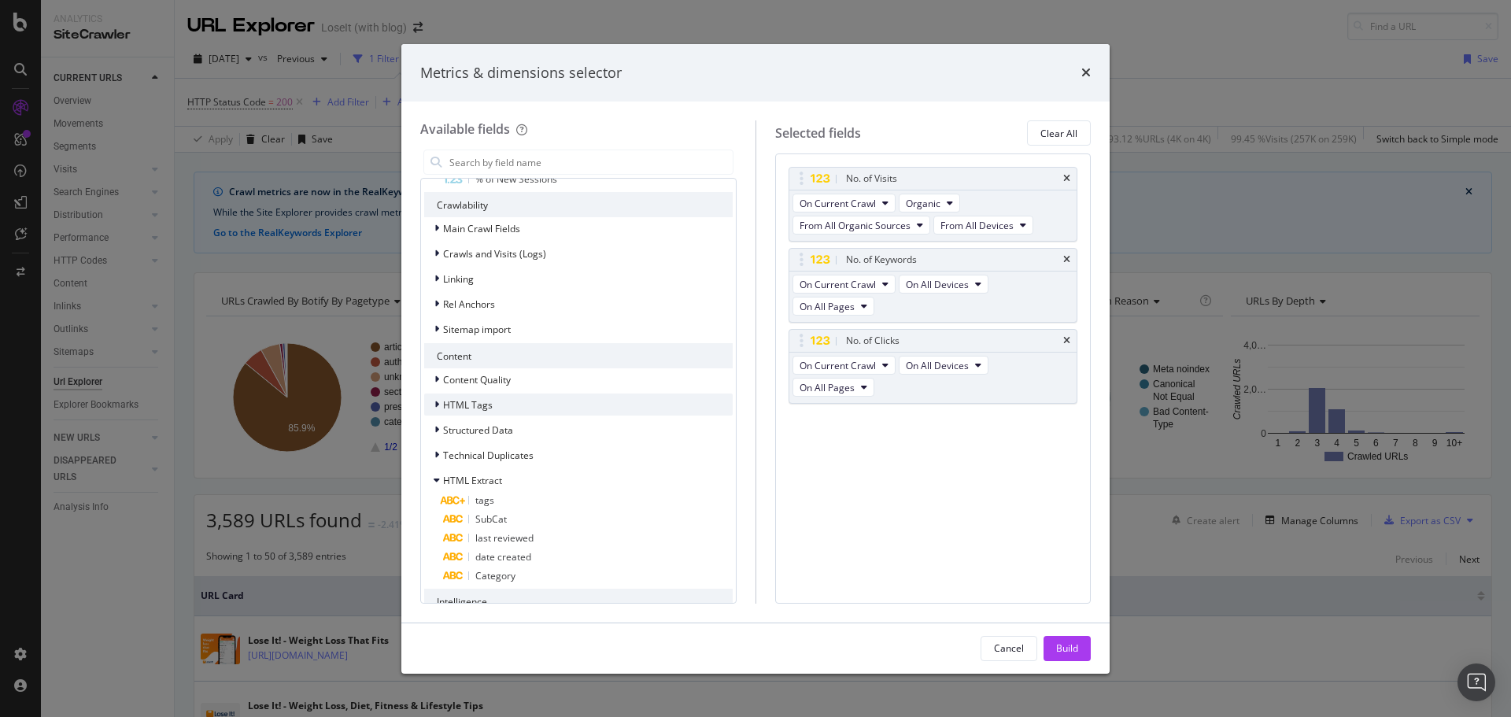
scroll to position [844, 0]
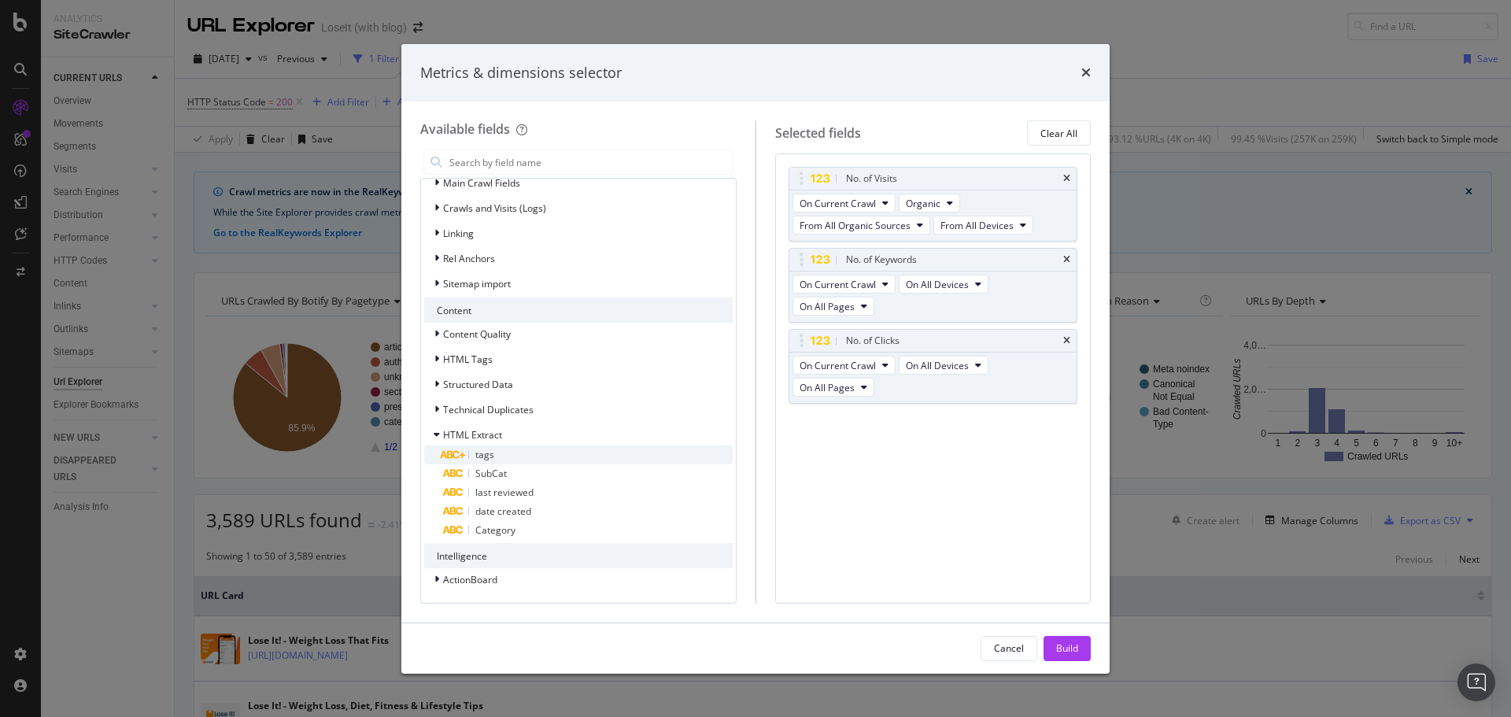
click at [515, 454] on div "tags" at bounding box center [588, 454] width 290 height 19
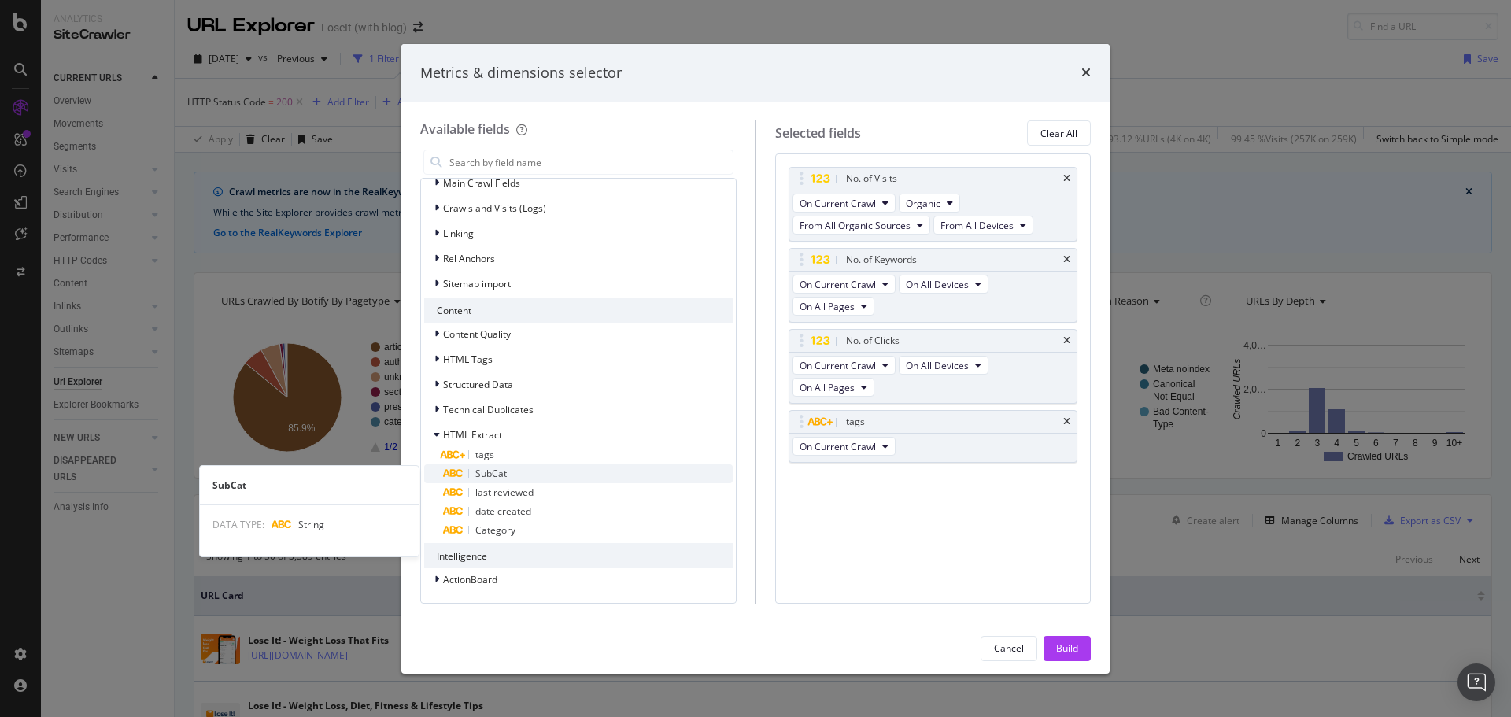
click at [514, 471] on div "SubCat" at bounding box center [588, 473] width 290 height 19
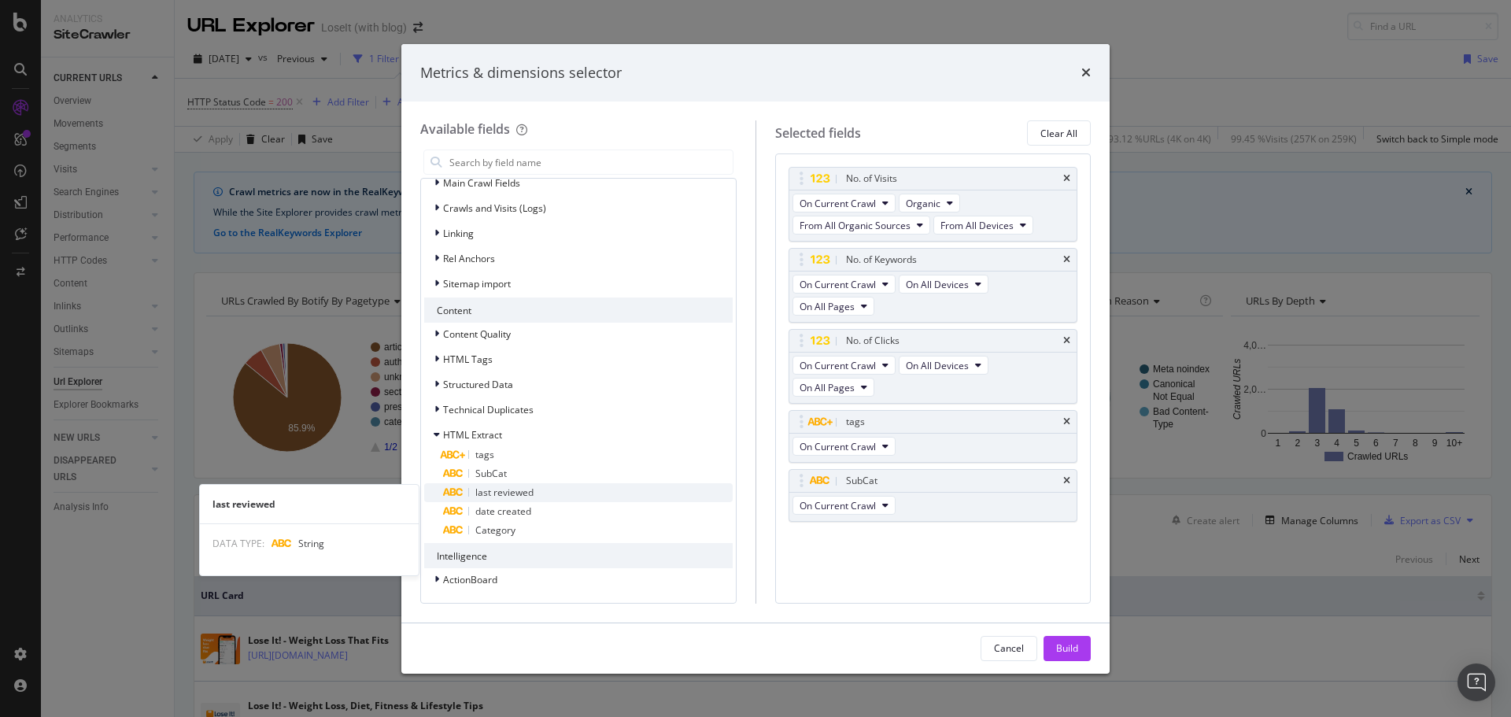
click at [519, 489] on span "last reviewed" at bounding box center [504, 492] width 58 height 13
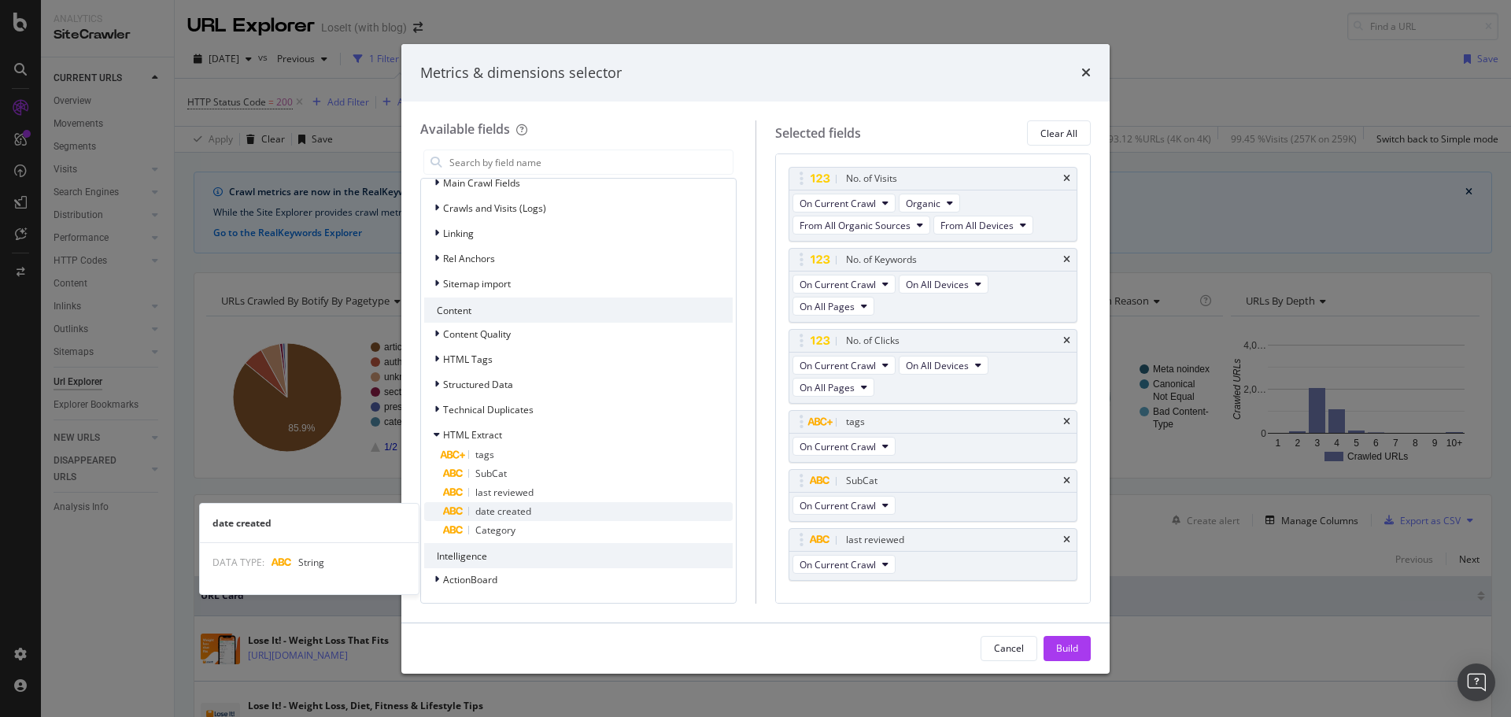
click at [523, 508] on span "date created" at bounding box center [503, 510] width 56 height 13
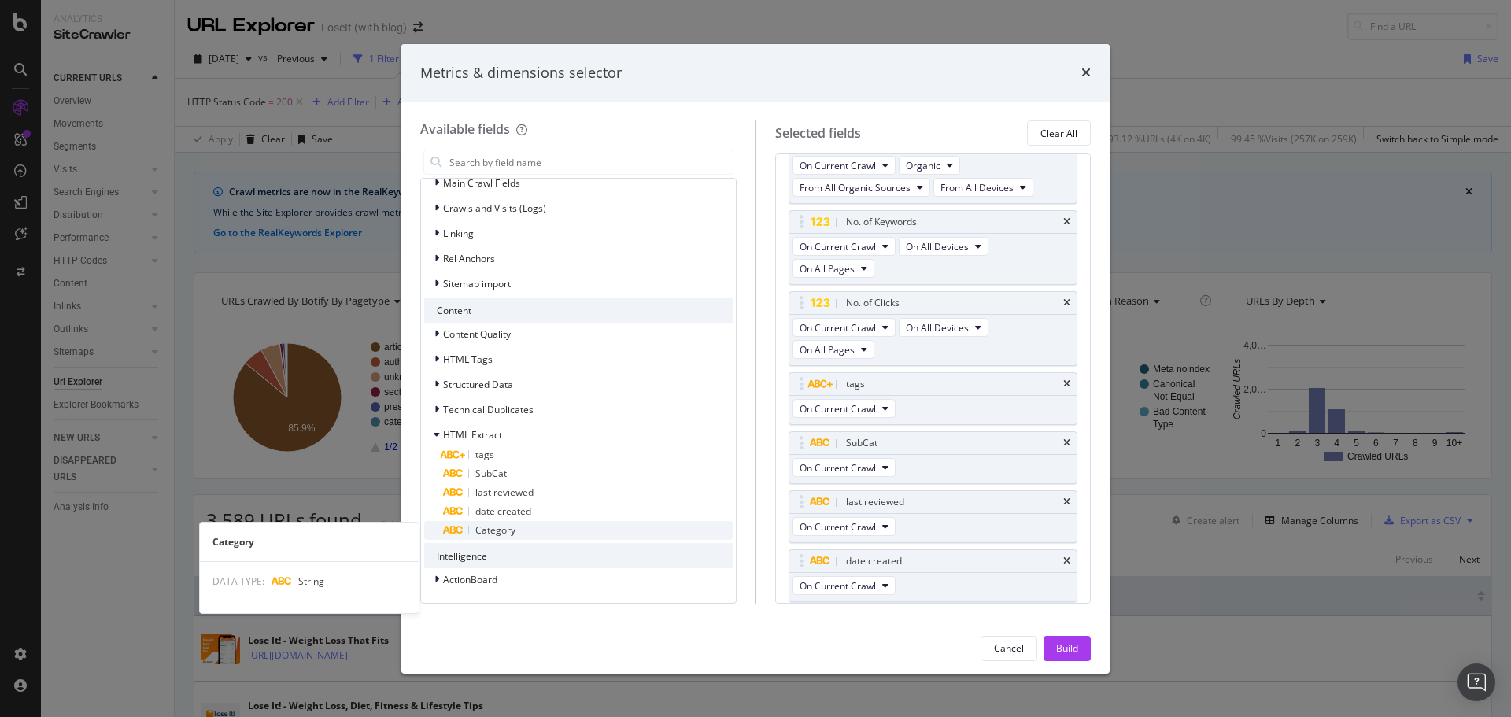
click at [519, 529] on div "Category" at bounding box center [588, 530] width 290 height 19
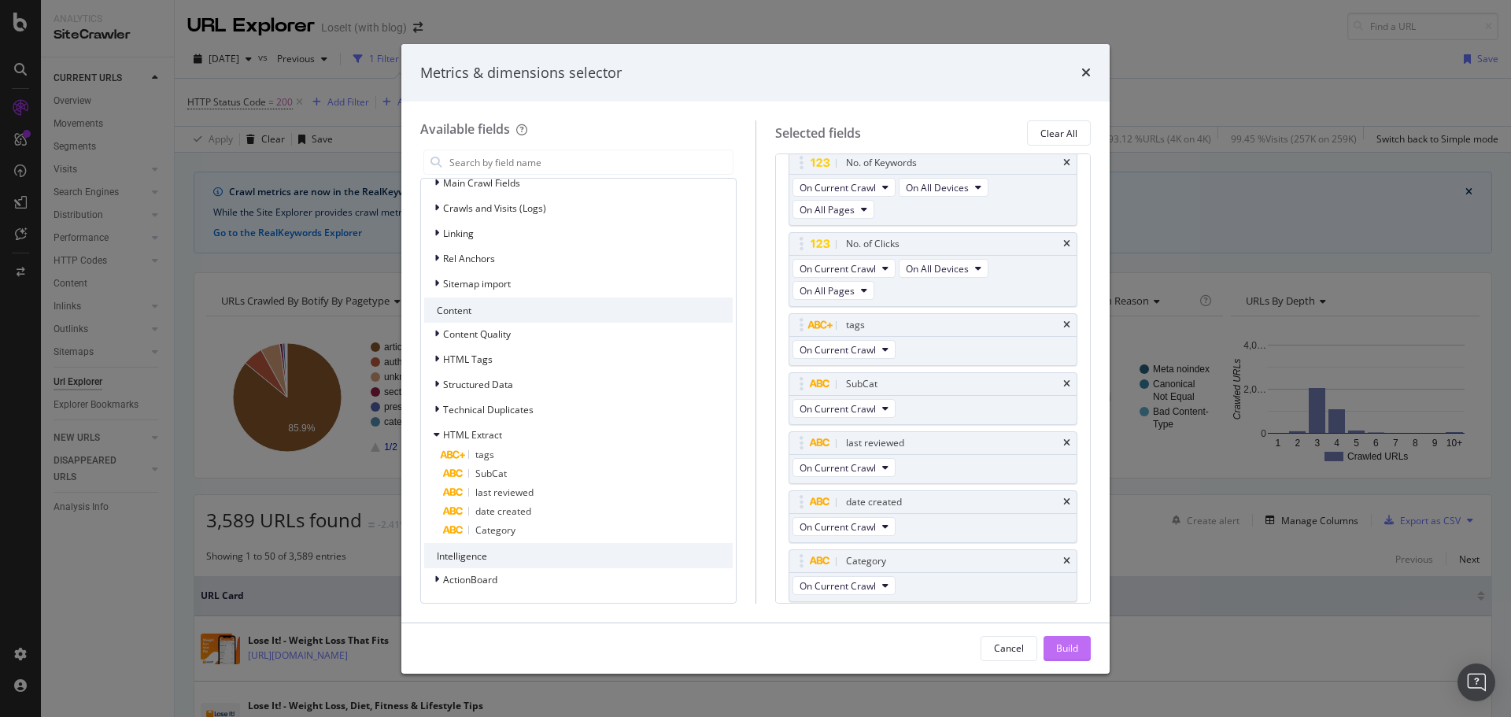
click at [1061, 651] on div "Build" at bounding box center [1067, 647] width 22 height 13
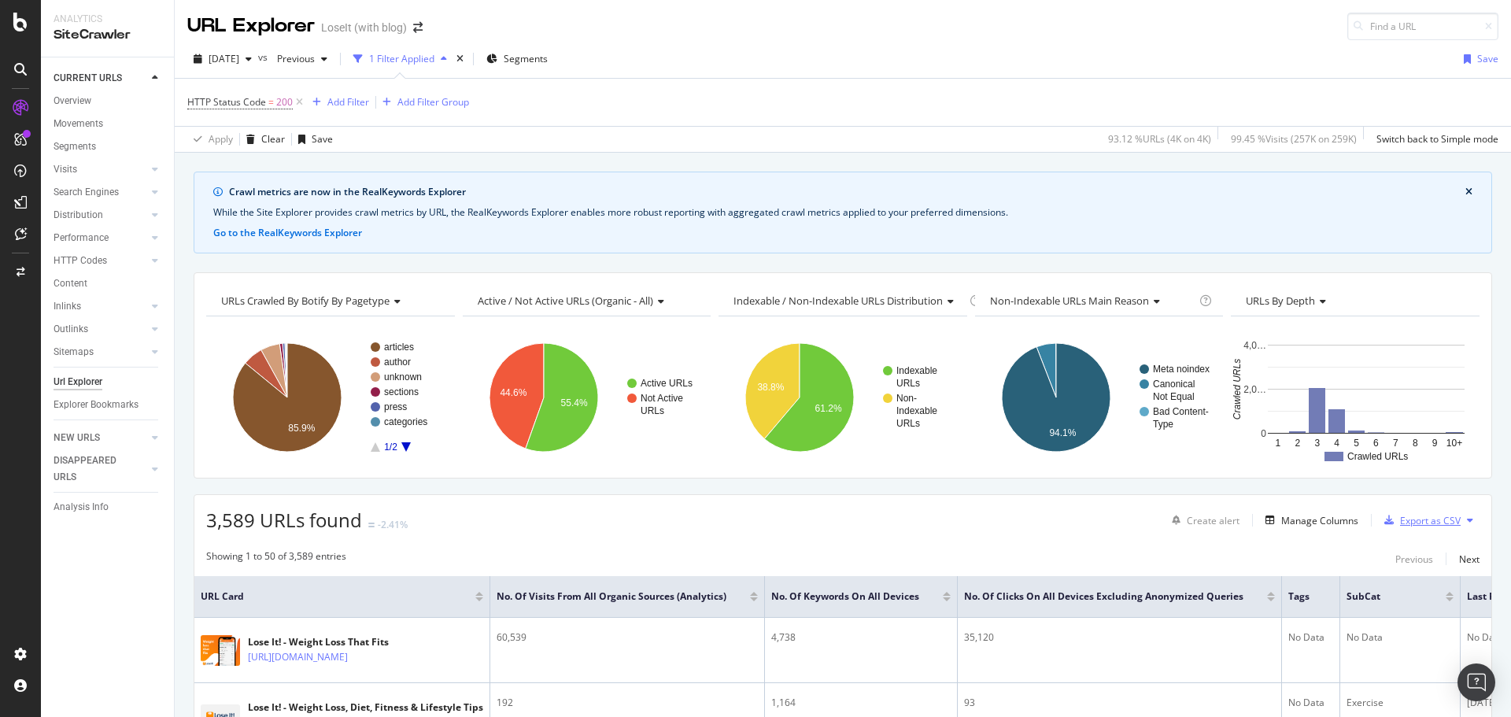
click at [1408, 525] on div "Export as CSV" at bounding box center [1430, 520] width 61 height 13
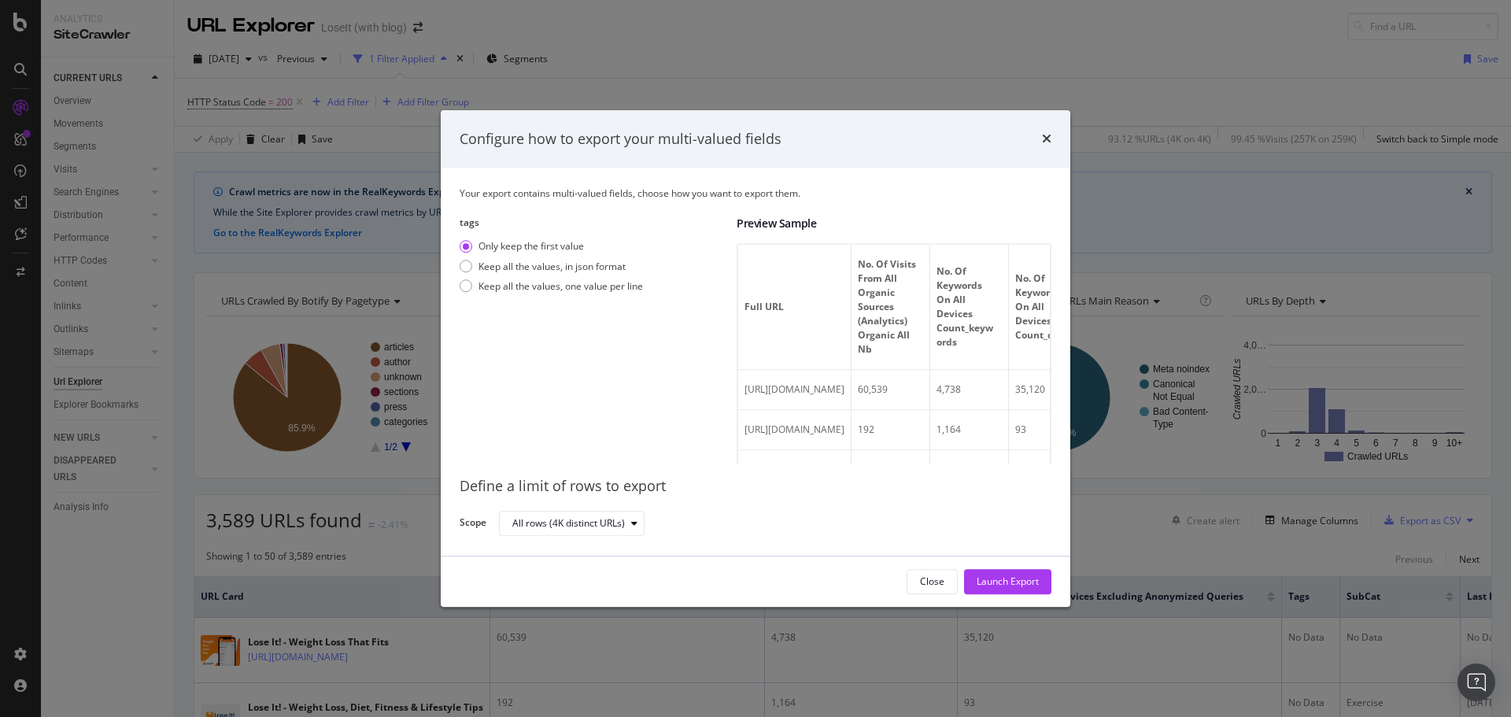
click at [1049, 139] on icon "times" at bounding box center [1046, 139] width 9 height 13
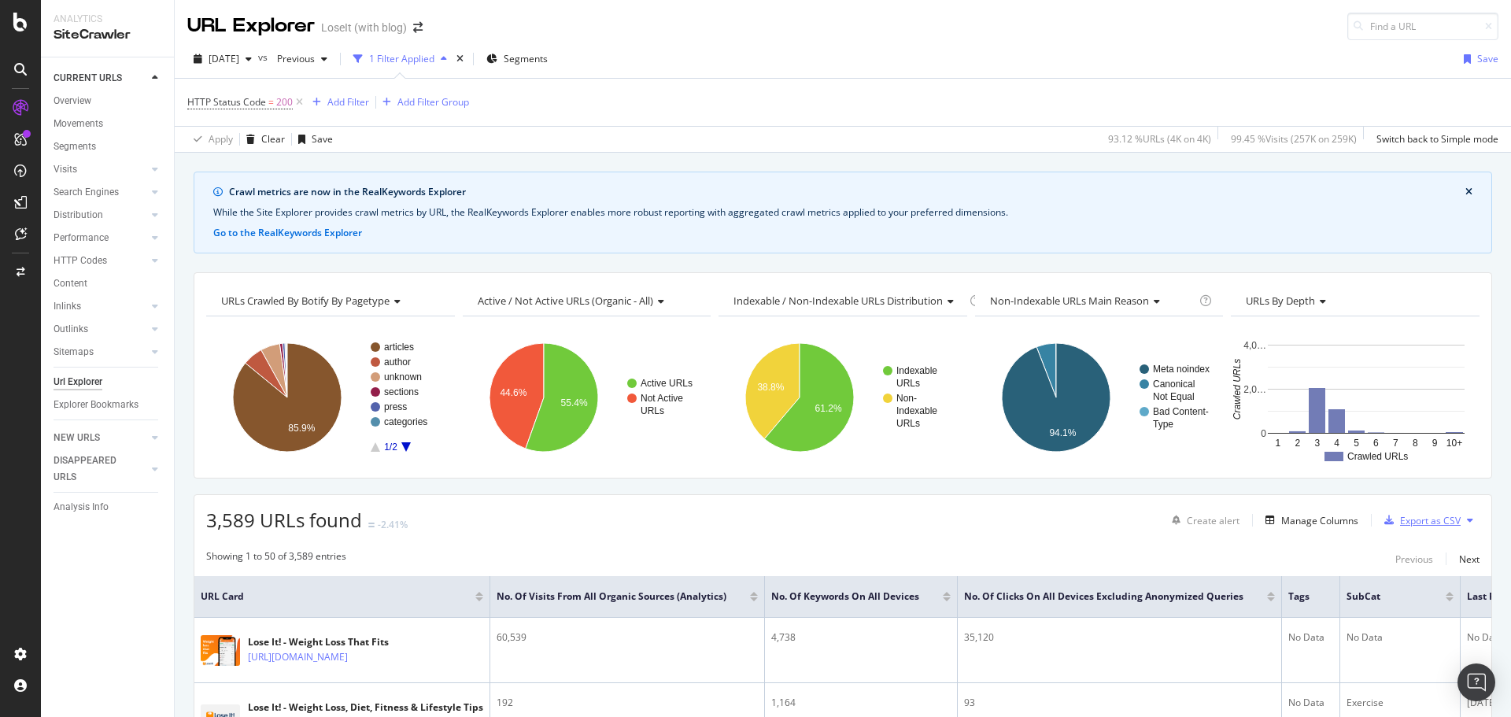
click at [1403, 518] on div "Export as CSV" at bounding box center [1430, 520] width 61 height 13
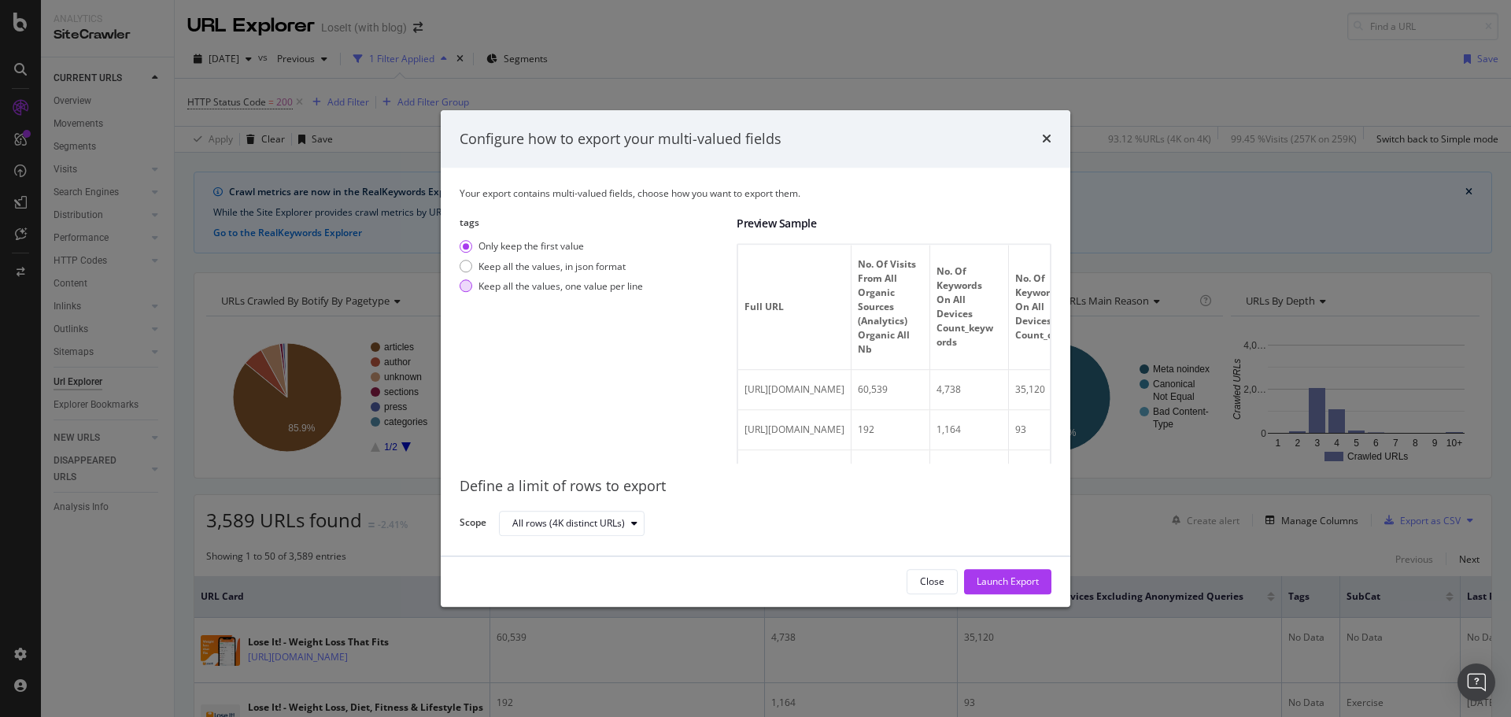
click at [493, 282] on div "Keep all the values, one value per line" at bounding box center [560, 285] width 164 height 13
click at [999, 576] on div "Launch Export" at bounding box center [1008, 581] width 62 height 13
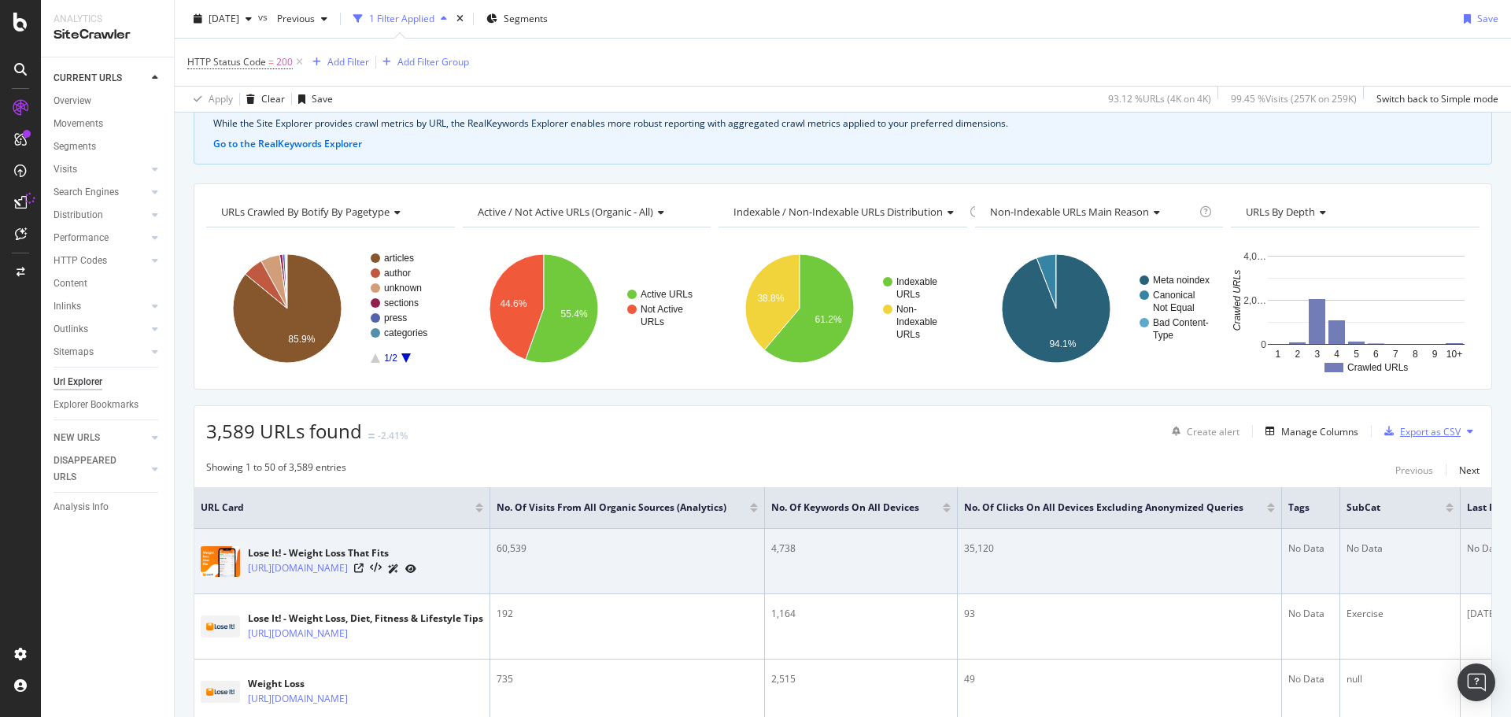
scroll to position [236, 0]
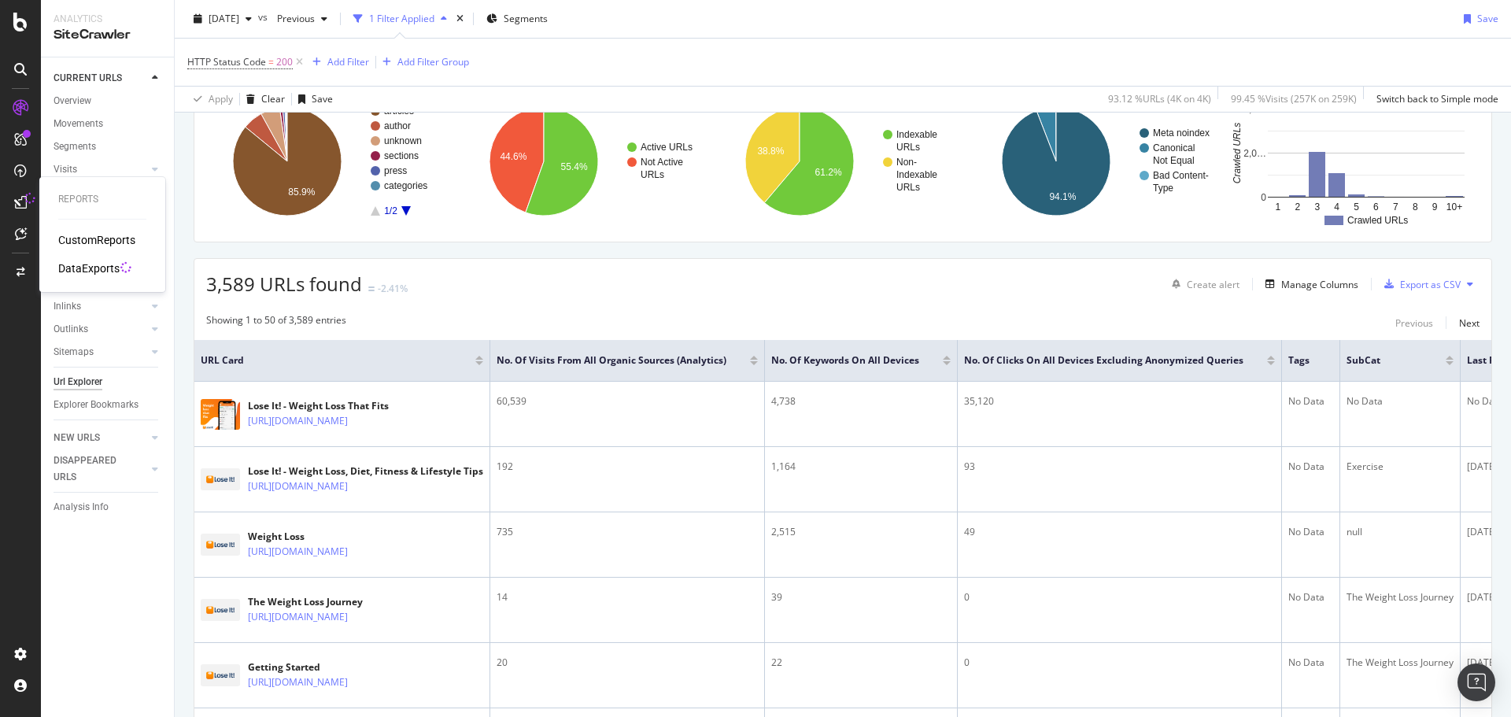
click at [101, 271] on div "DataExports" at bounding box center [88, 268] width 61 height 16
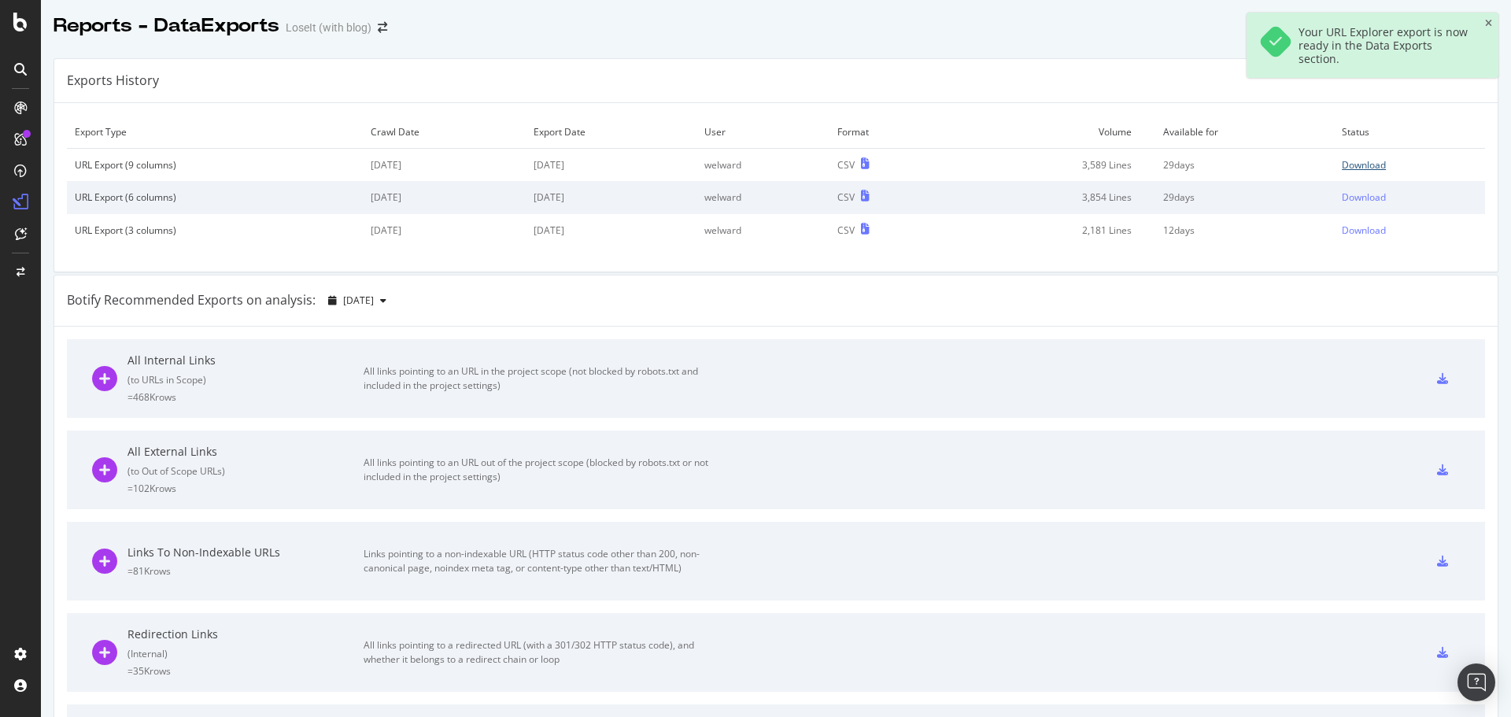
click at [1342, 168] on div "Download" at bounding box center [1364, 164] width 44 height 13
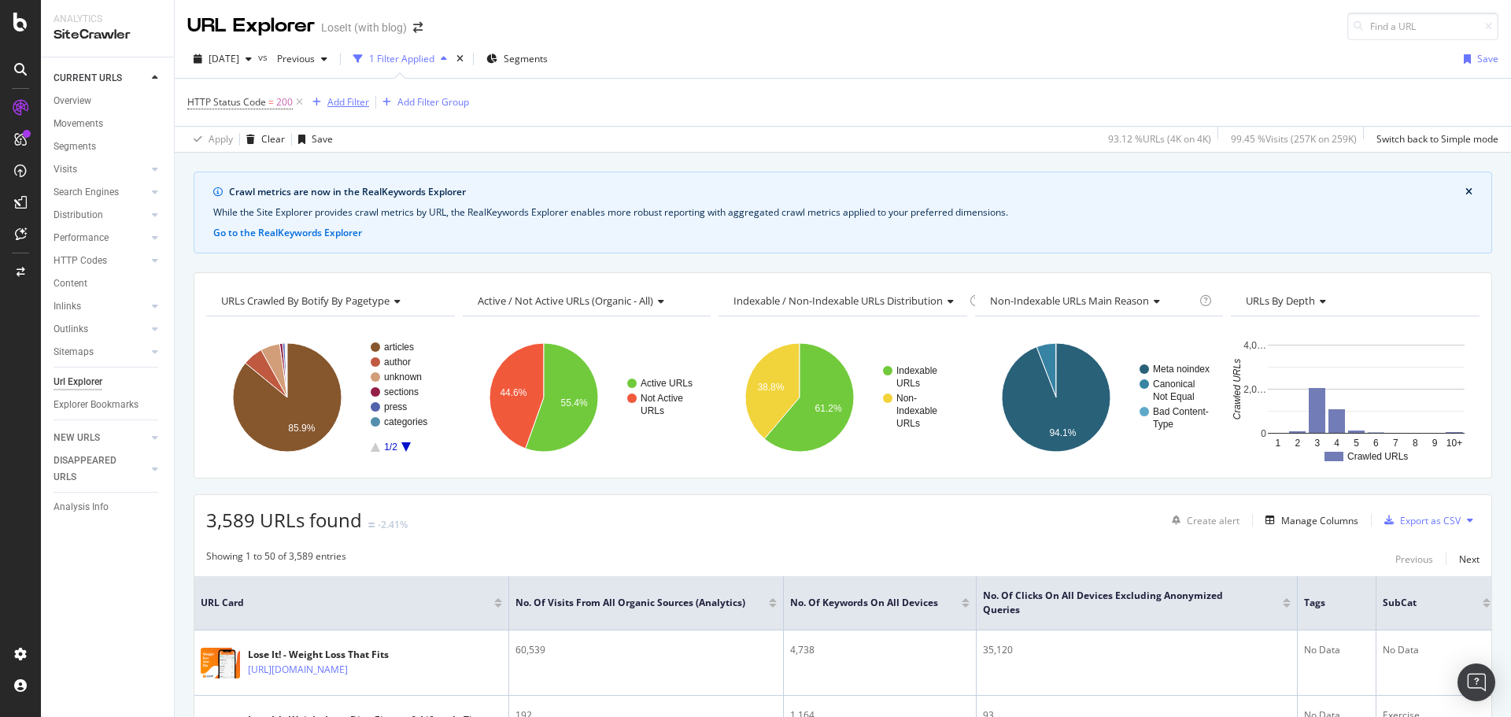
click at [350, 98] on div "Add Filter" at bounding box center [348, 101] width 42 height 13
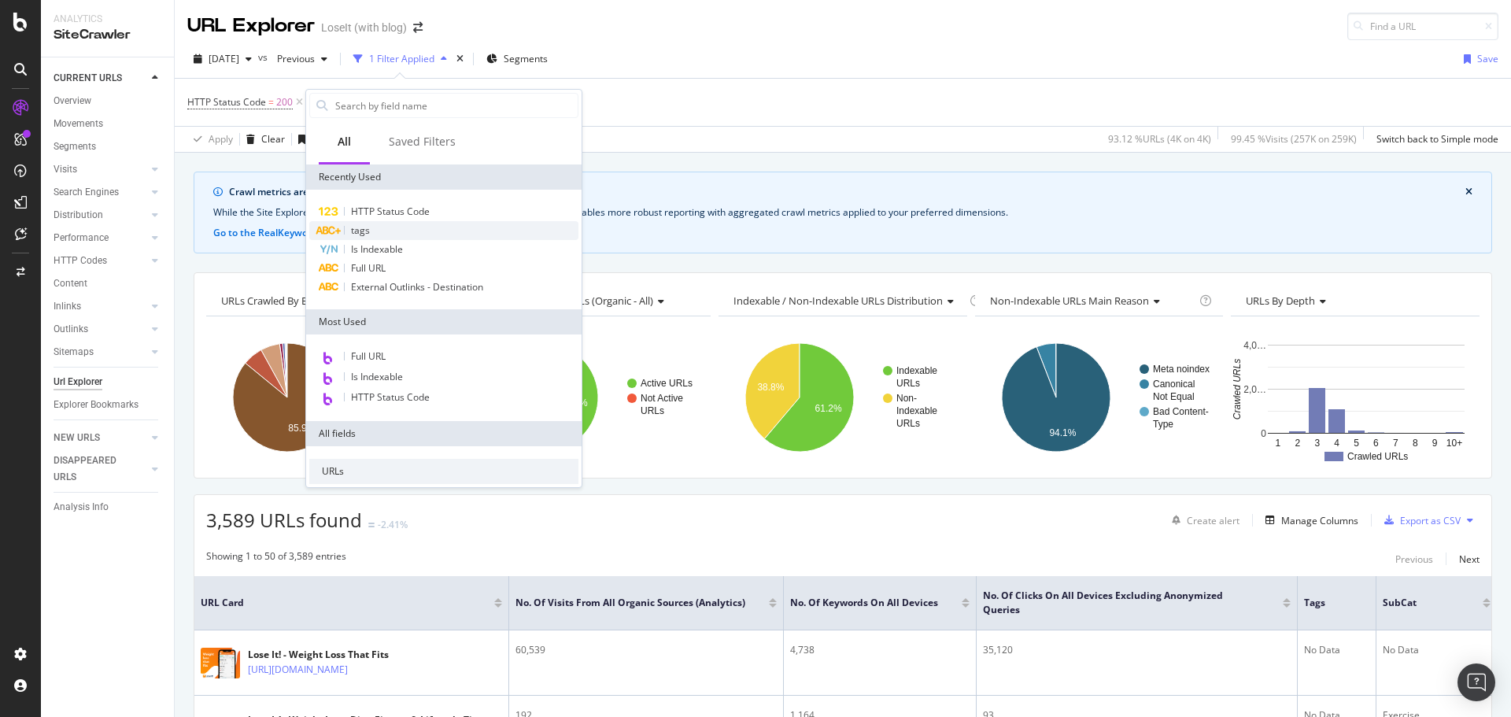
click at [395, 233] on div "tags" at bounding box center [443, 230] width 269 height 19
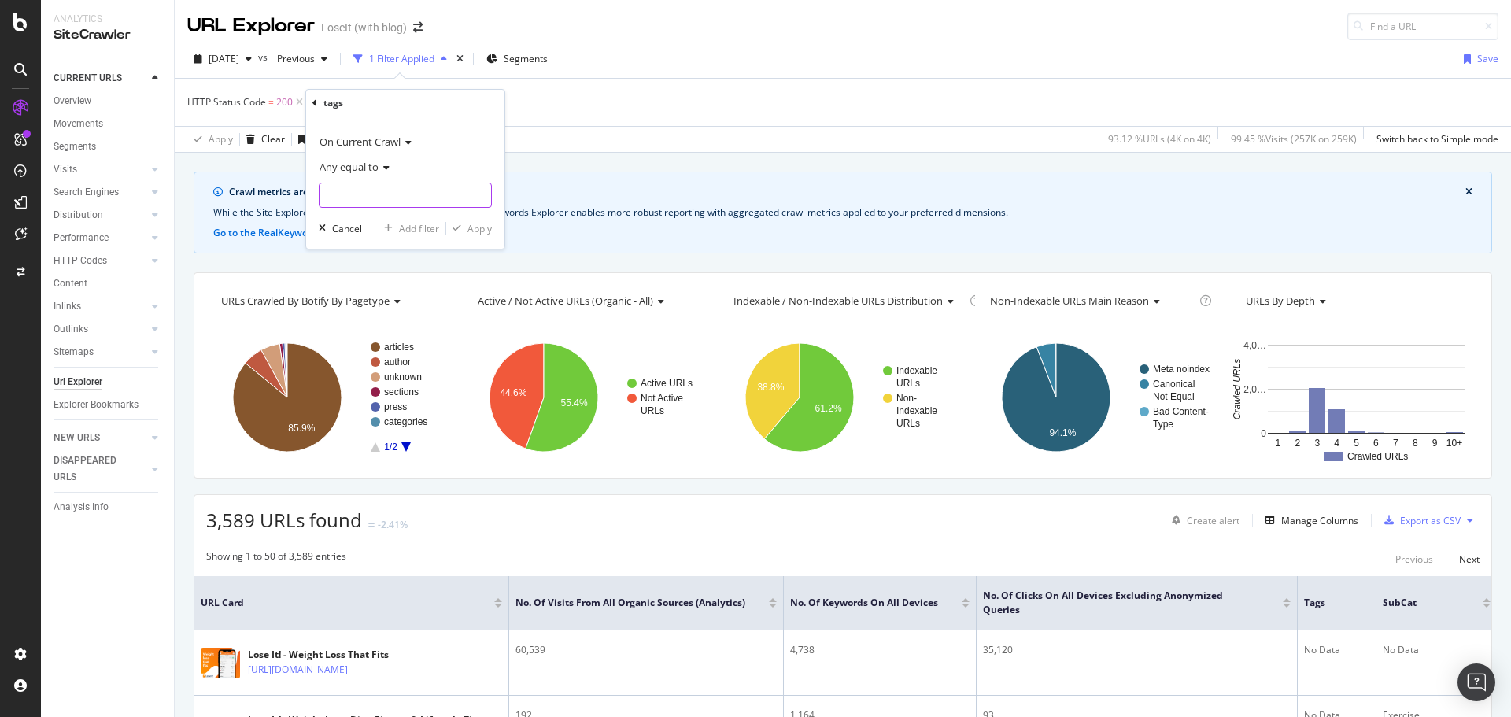
click at [378, 193] on input "text" at bounding box center [405, 195] width 172 height 25
type input "LSWG"
click at [482, 227] on div "Apply" at bounding box center [479, 228] width 24 height 13
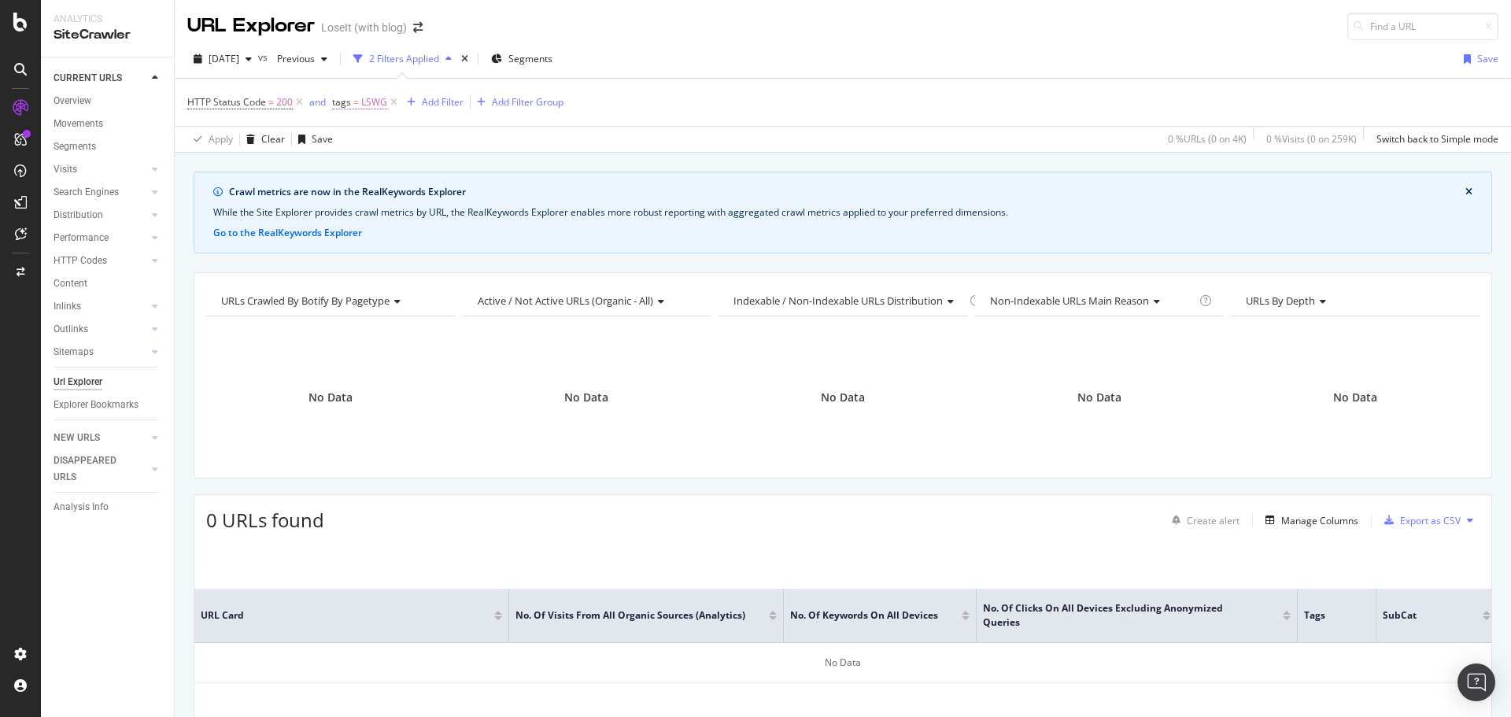
click at [356, 103] on span "=" at bounding box center [356, 101] width 6 height 13
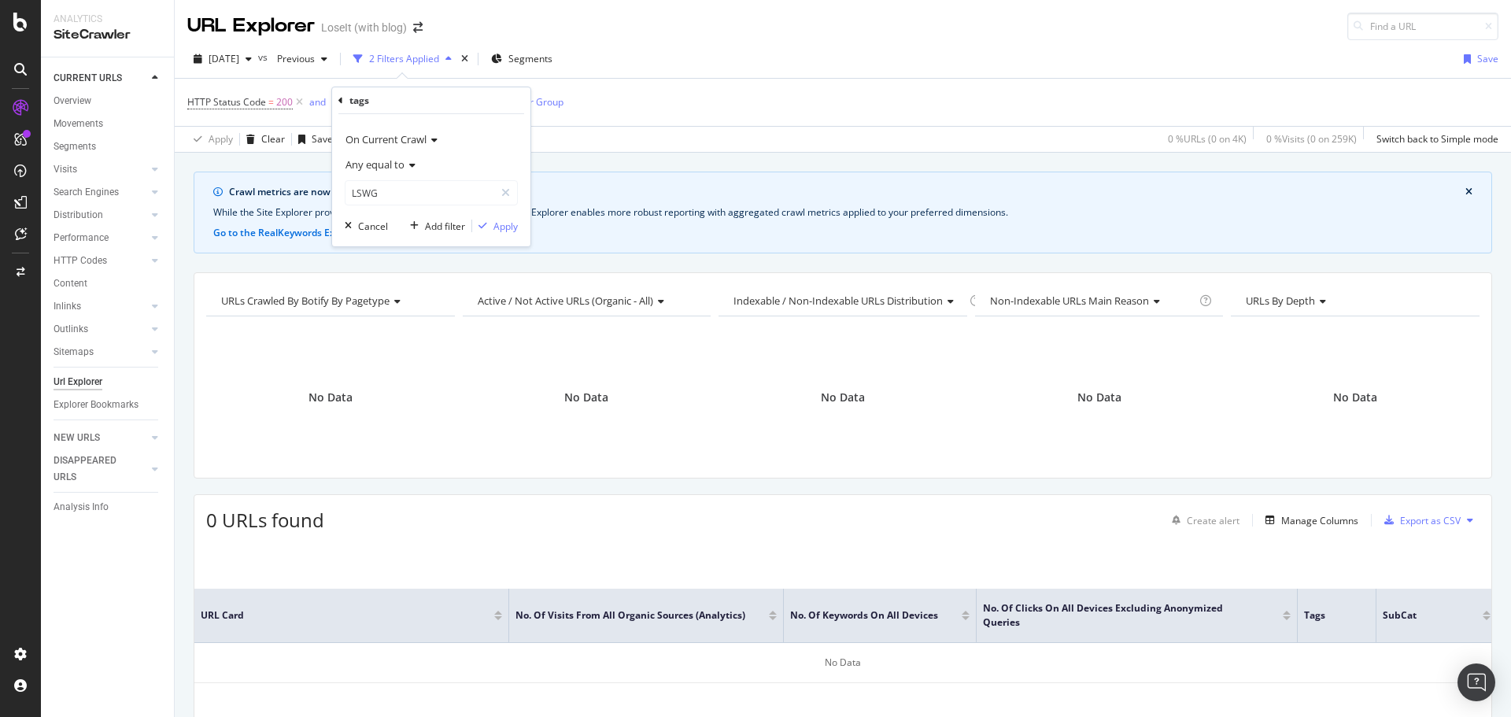
click at [393, 170] on span "Any equal to" at bounding box center [374, 164] width 59 height 14
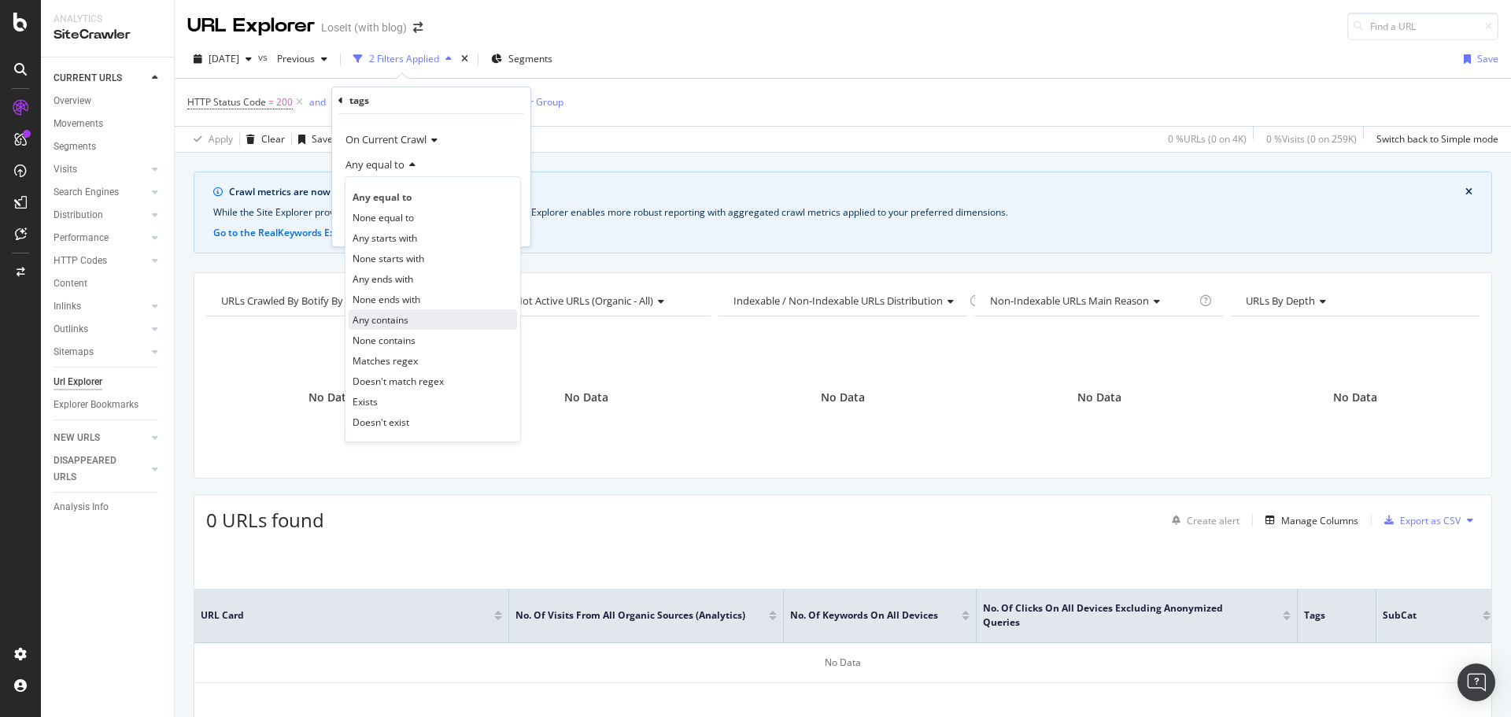
click at [397, 321] on span "Any contains" at bounding box center [381, 319] width 56 height 13
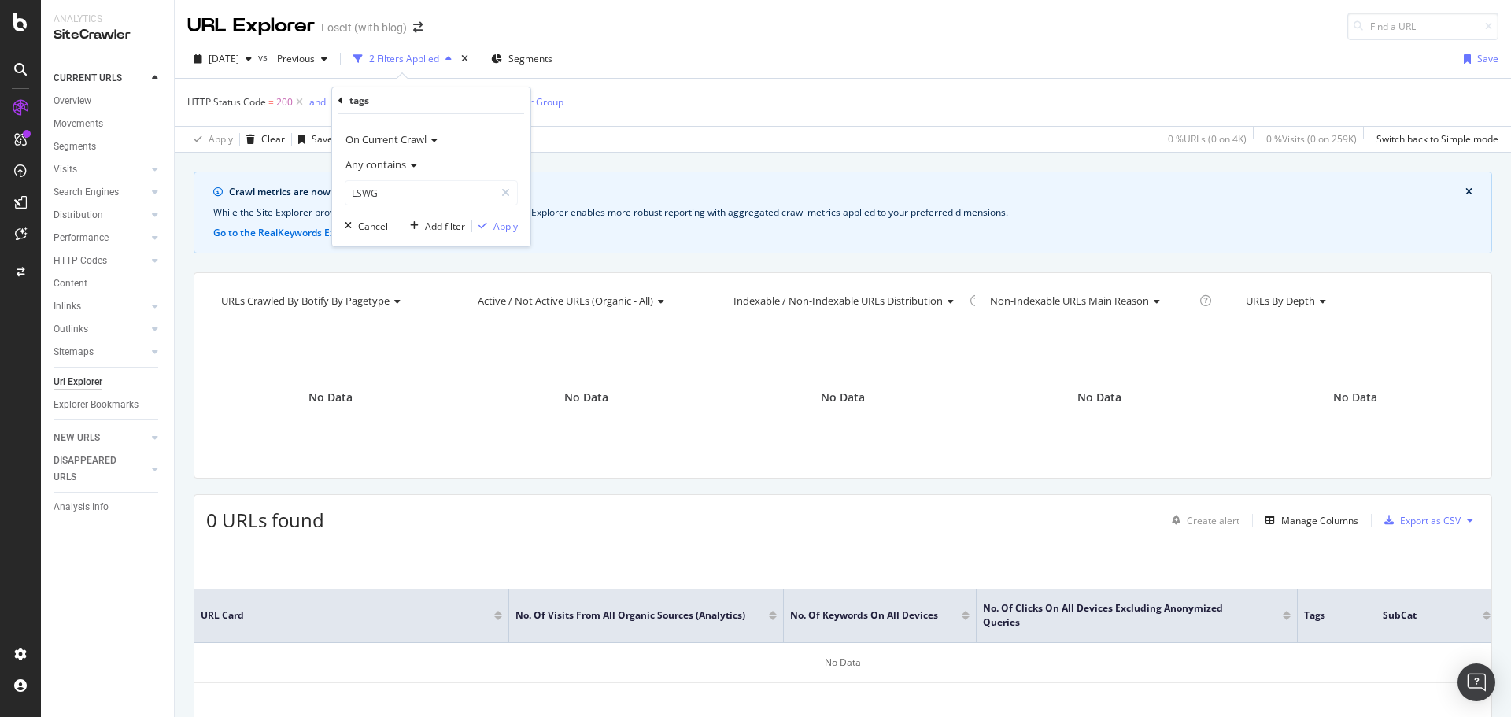
click at [500, 225] on div "Apply" at bounding box center [505, 226] width 24 height 13
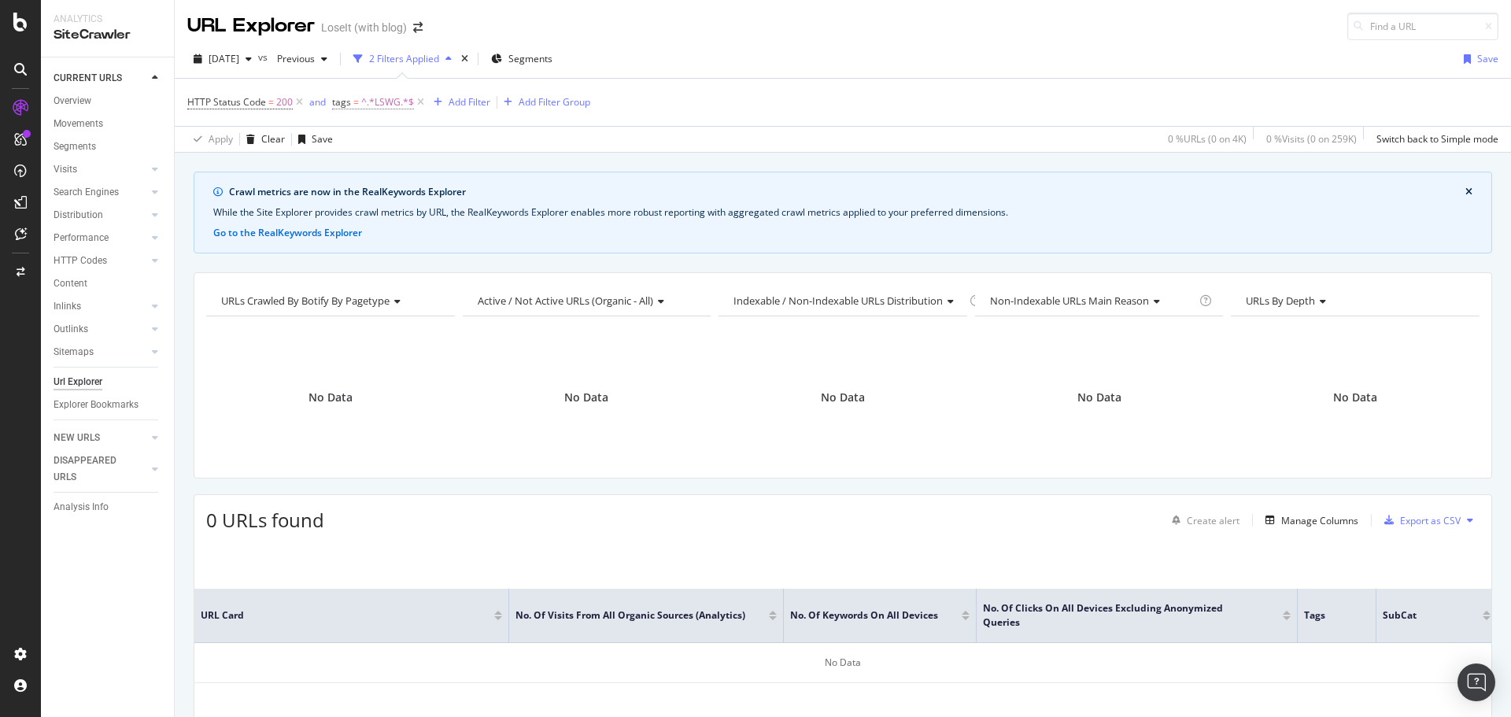
click at [386, 104] on span "^.*LSWG.*$" at bounding box center [387, 102] width 53 height 22
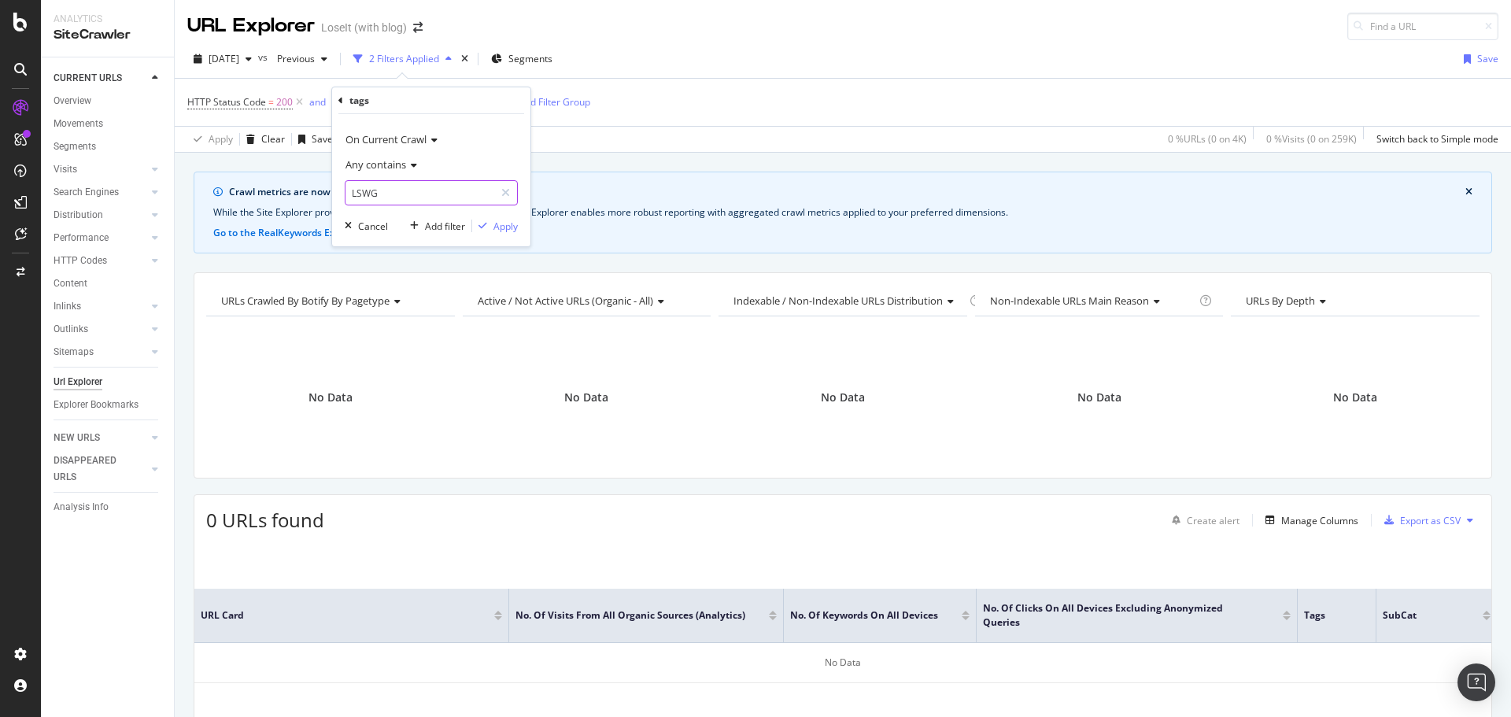
click at [371, 190] on input "LSWG" at bounding box center [419, 192] width 149 height 25
type input "LSMG"
click at [502, 220] on div "Apply" at bounding box center [505, 226] width 24 height 13
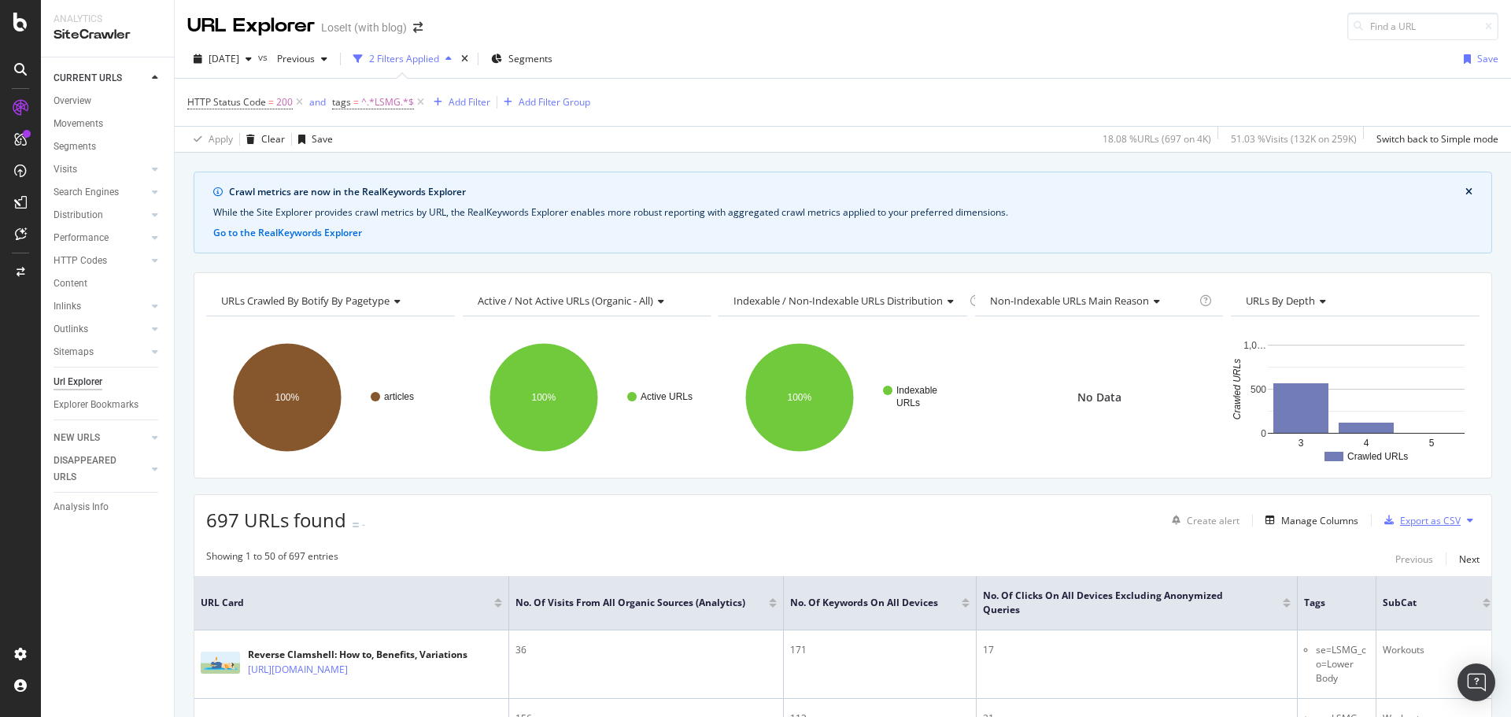
click at [1420, 523] on div "Export as CSV" at bounding box center [1430, 520] width 61 height 13
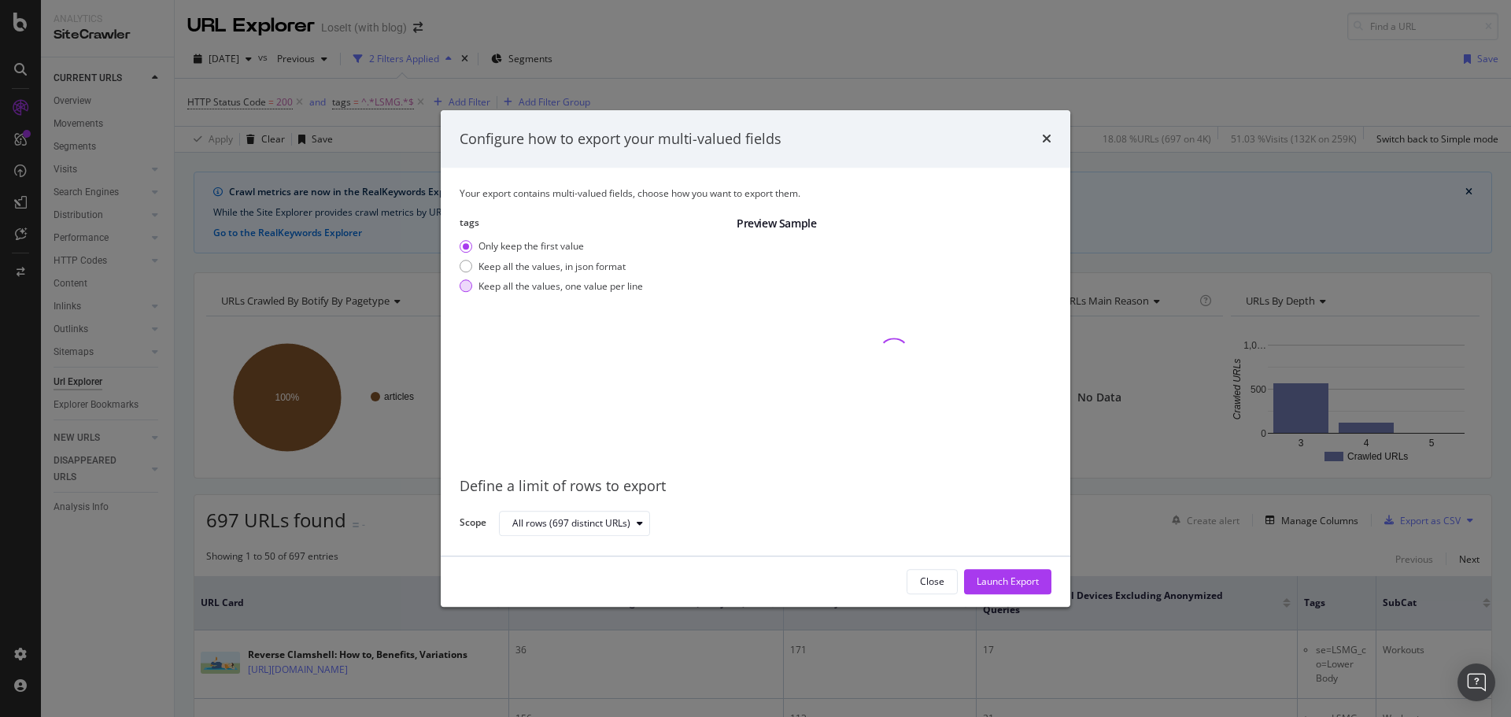
click at [558, 291] on div "Keep all the values, one value per line" at bounding box center [560, 285] width 164 height 13
click at [981, 574] on div "Launch Export" at bounding box center [1008, 582] width 62 height 24
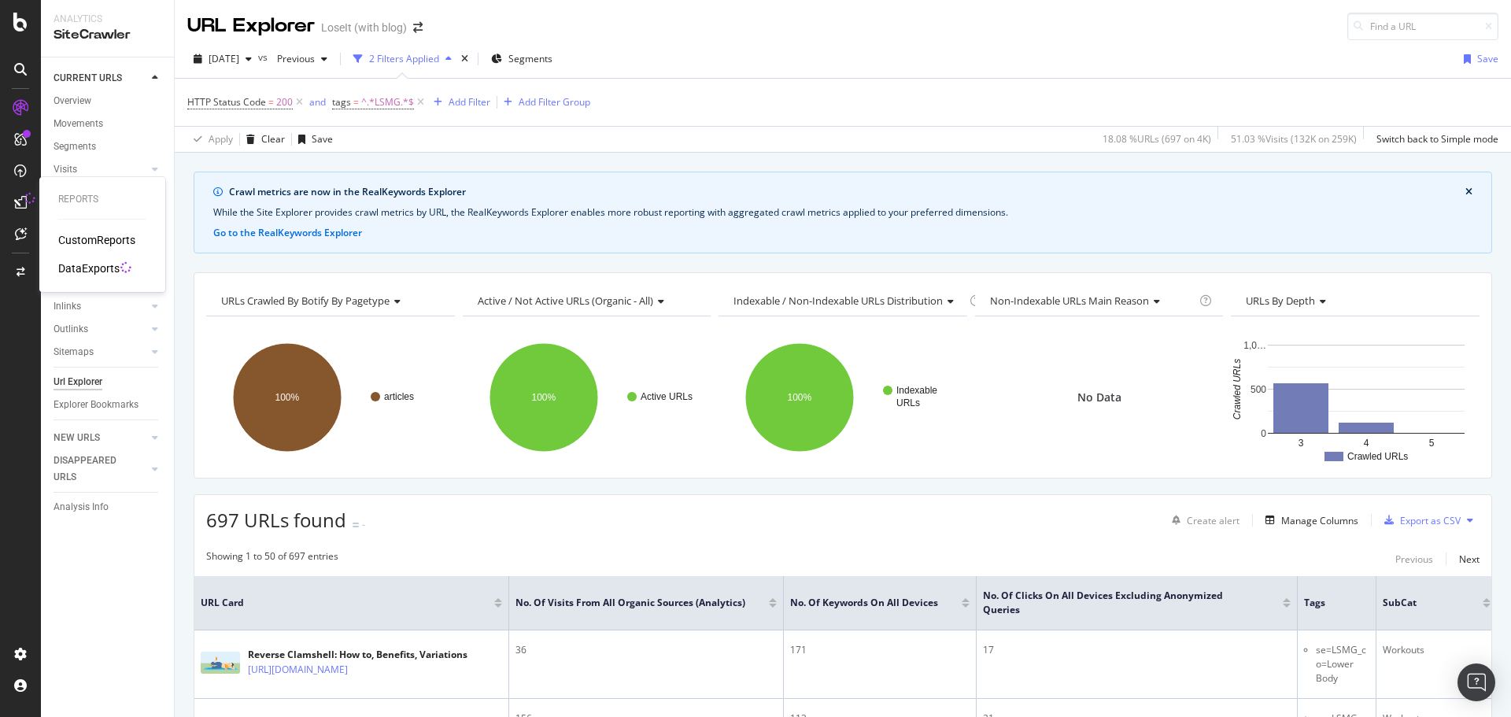
click at [92, 262] on div "DataExports" at bounding box center [88, 268] width 61 height 16
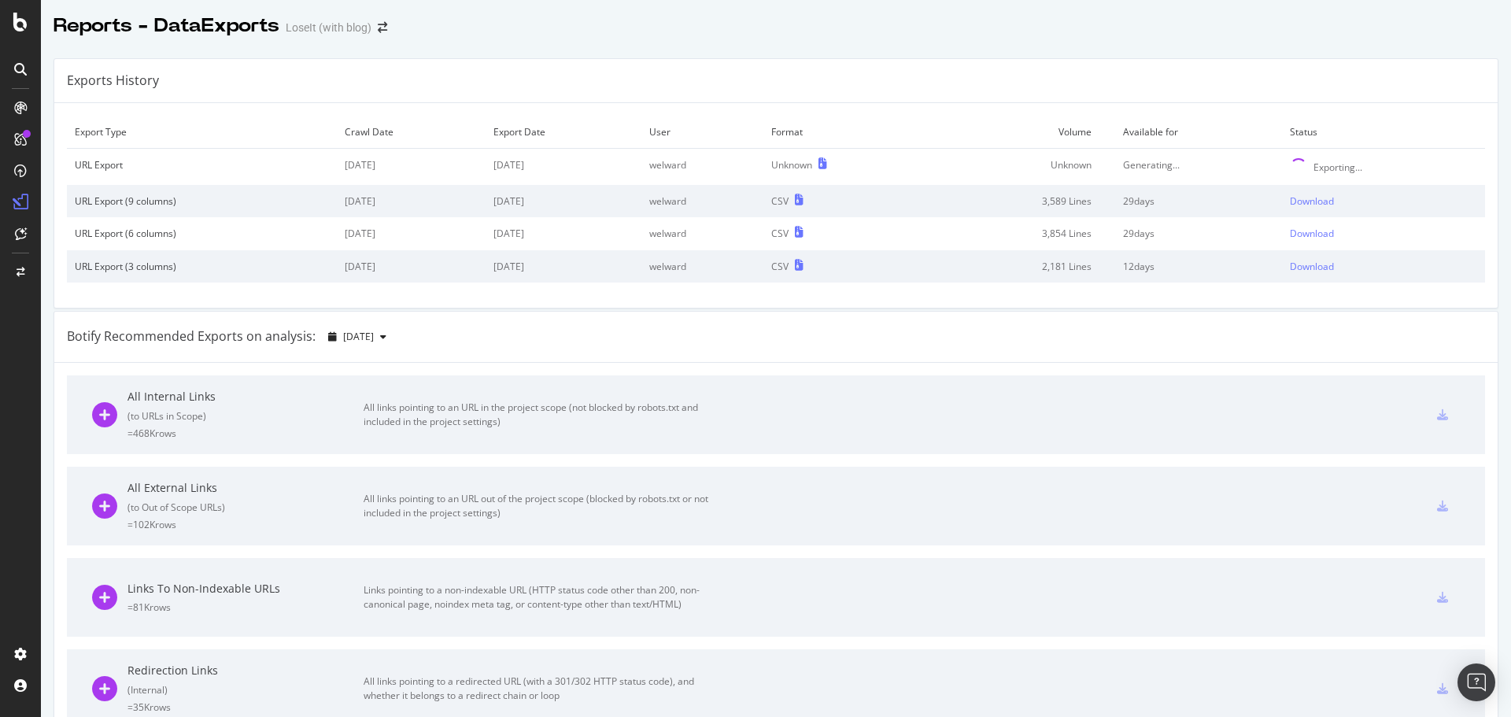
click at [1372, 119] on td "Status" at bounding box center [1383, 132] width 203 height 33
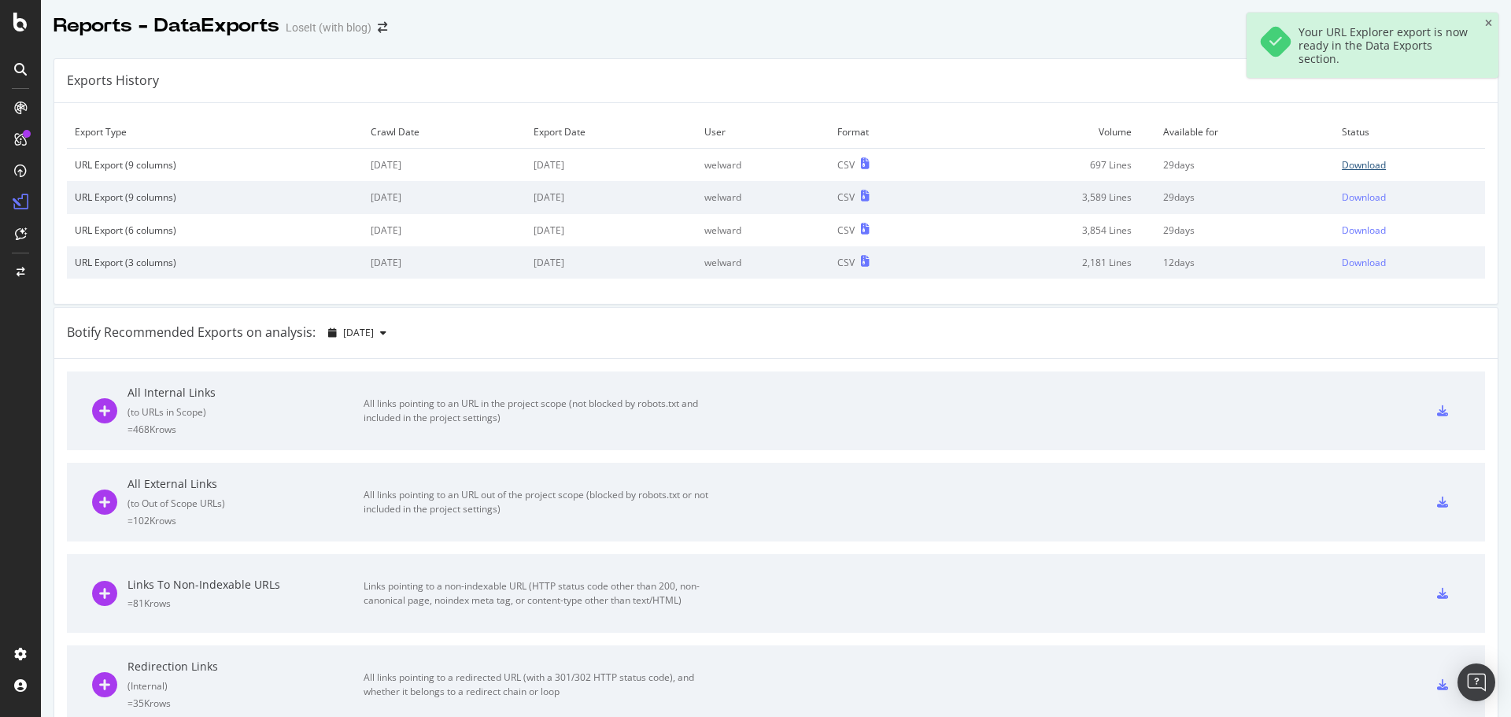
click at [1354, 160] on div "Download" at bounding box center [1364, 164] width 44 height 13
